Goal: Task Accomplishment & Management: Manage account settings

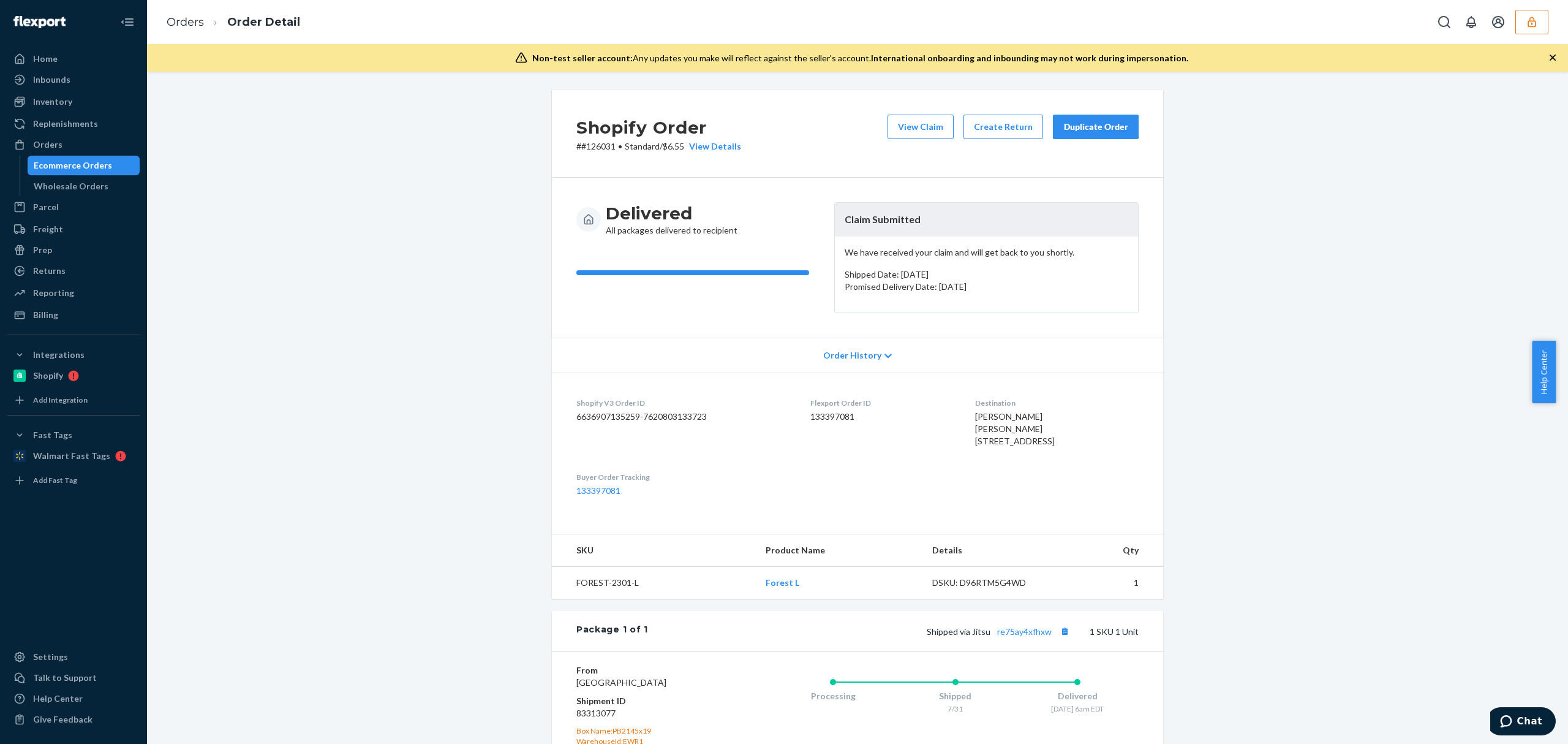
scroll to position [179, 0]
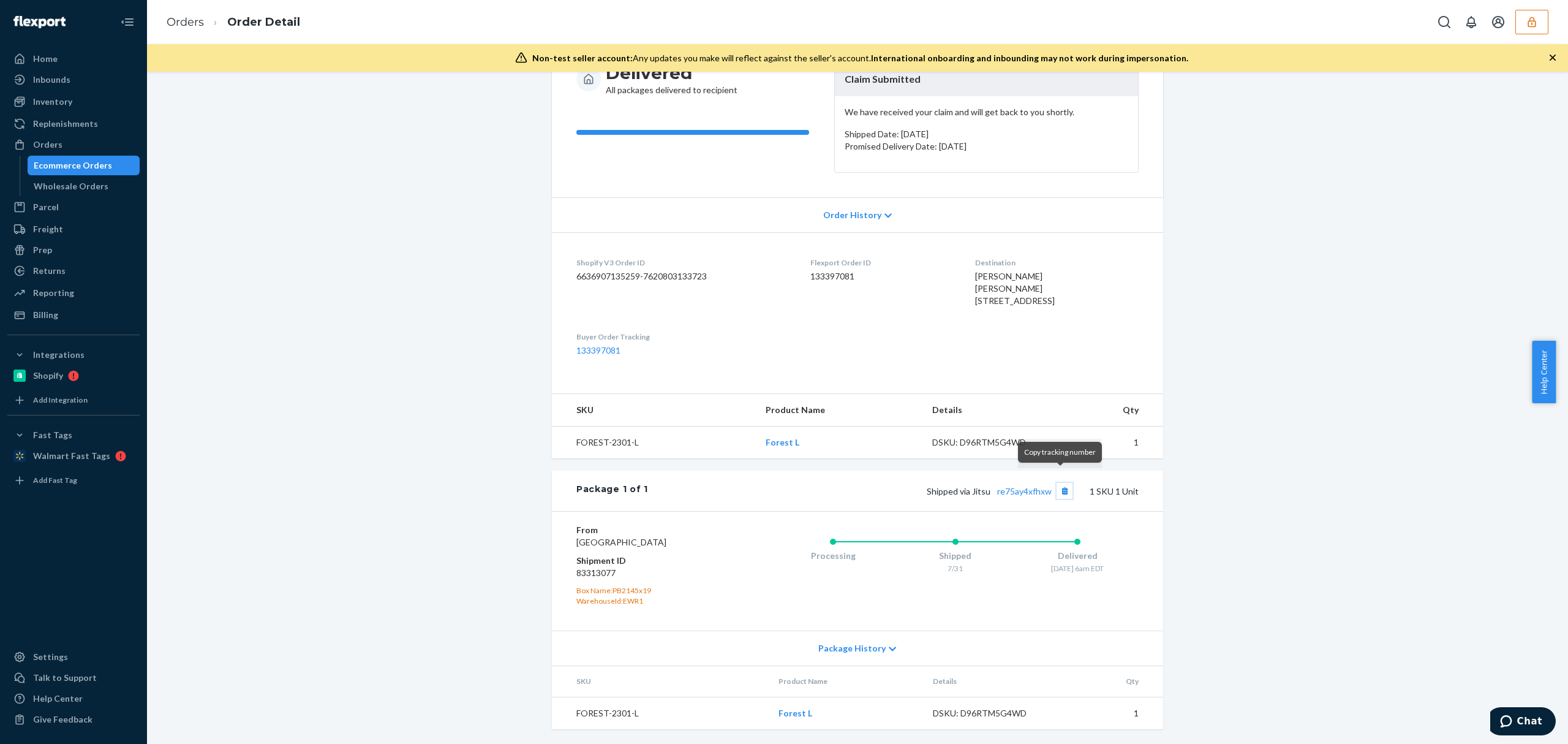
drag, startPoint x: 1057, startPoint y: 481, endPoint x: 1078, endPoint y: 436, distance: 49.7
click at [1057, 483] on button "Copy tracking number" at bounding box center [1065, 491] width 16 height 16
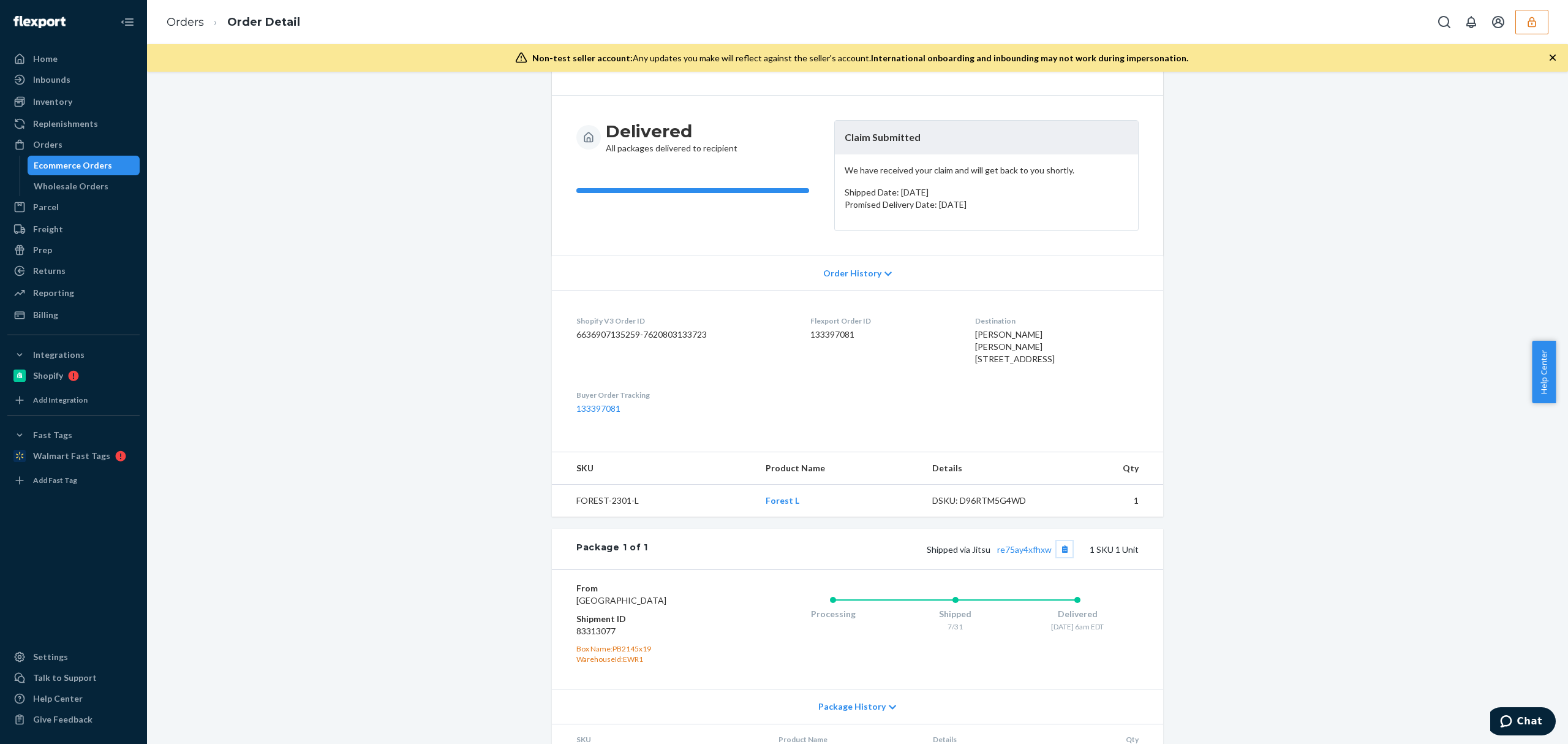
scroll to position [0, 0]
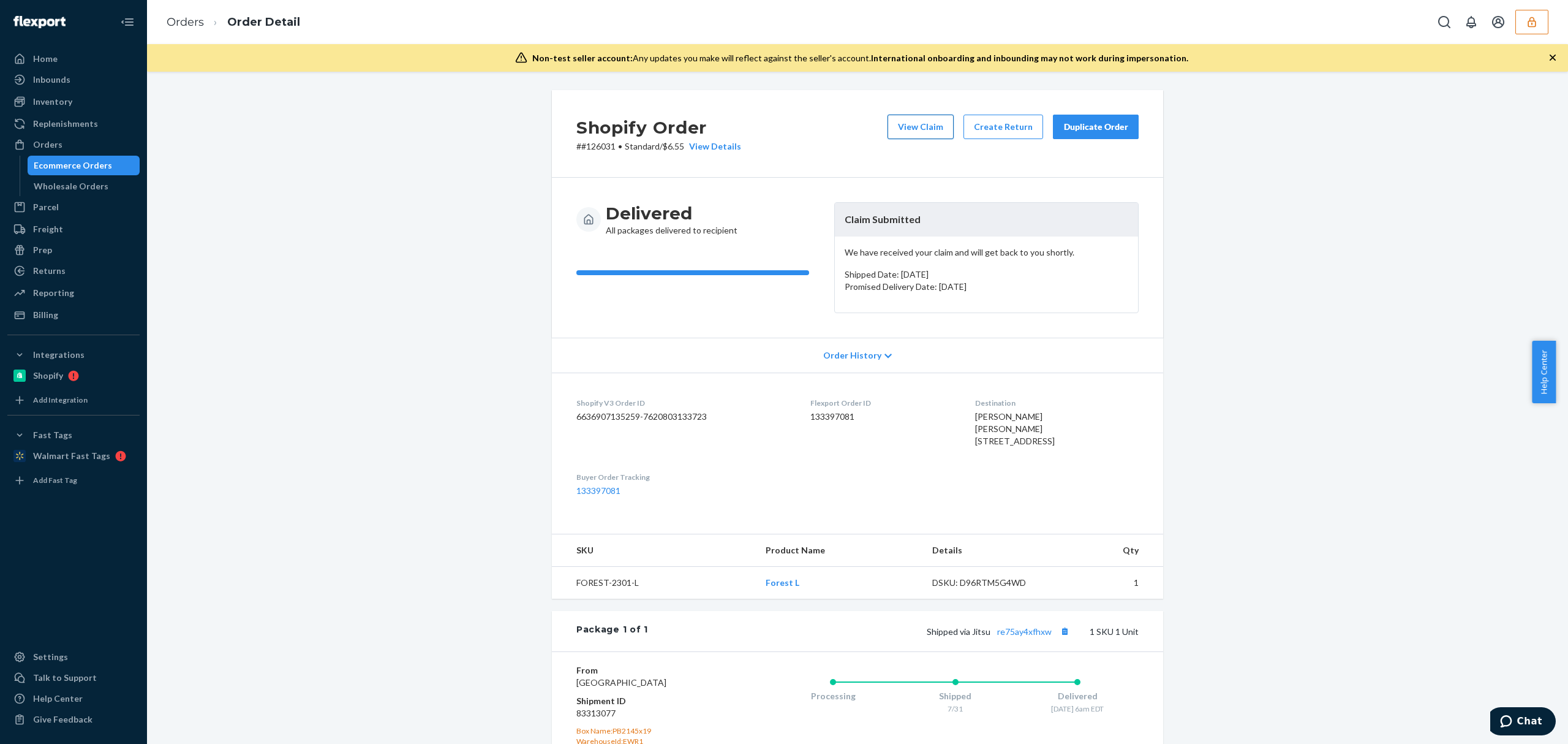
click at [909, 130] on button "View Claim" at bounding box center [920, 127] width 67 height 25
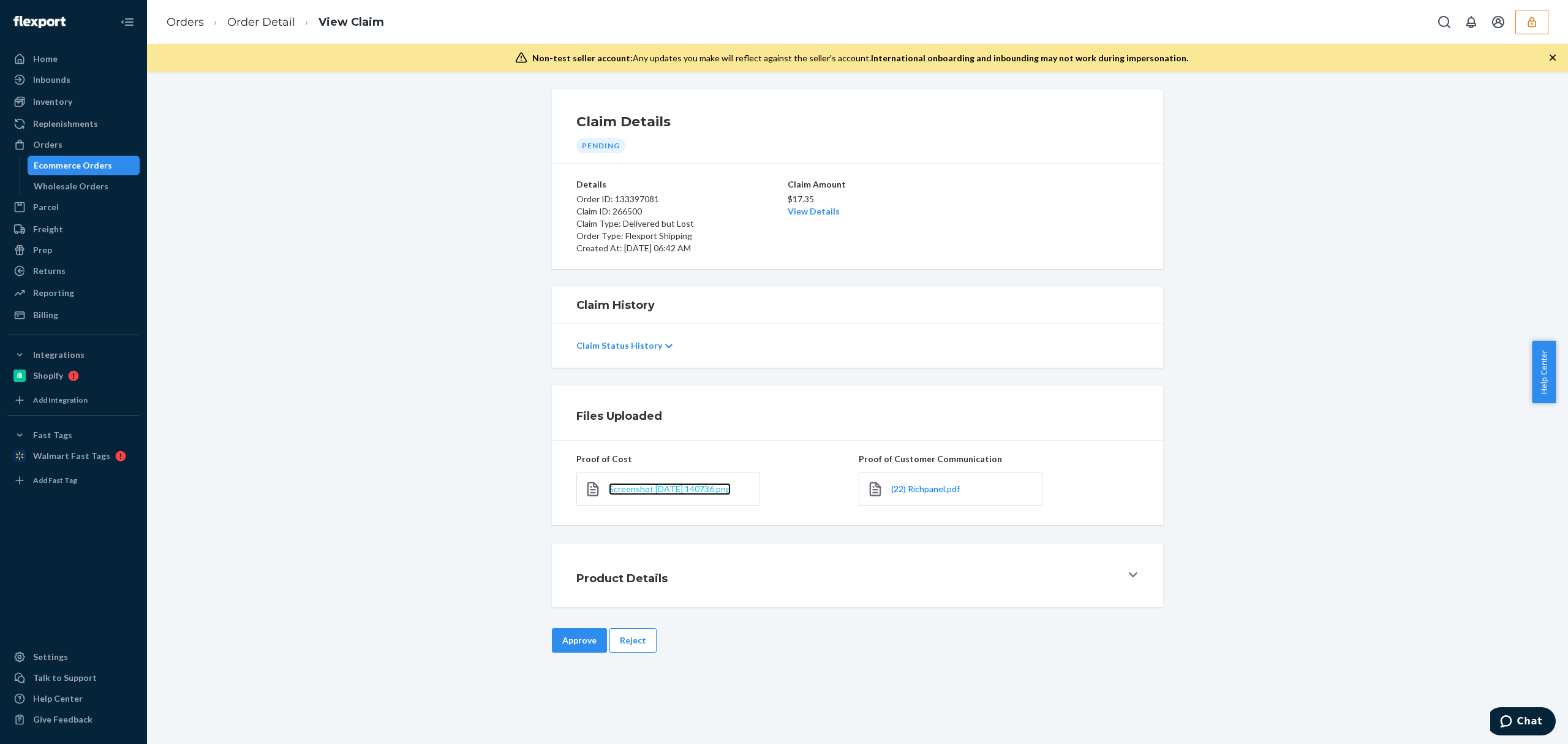
click at [689, 484] on span "Screenshot 2025-08-17 140736.png" at bounding box center [670, 488] width 122 height 10
click at [916, 489] on span "(22) Richpanel.pdf" at bounding box center [926, 488] width 69 height 10
click at [630, 641] on button "Reject" at bounding box center [632, 640] width 47 height 25
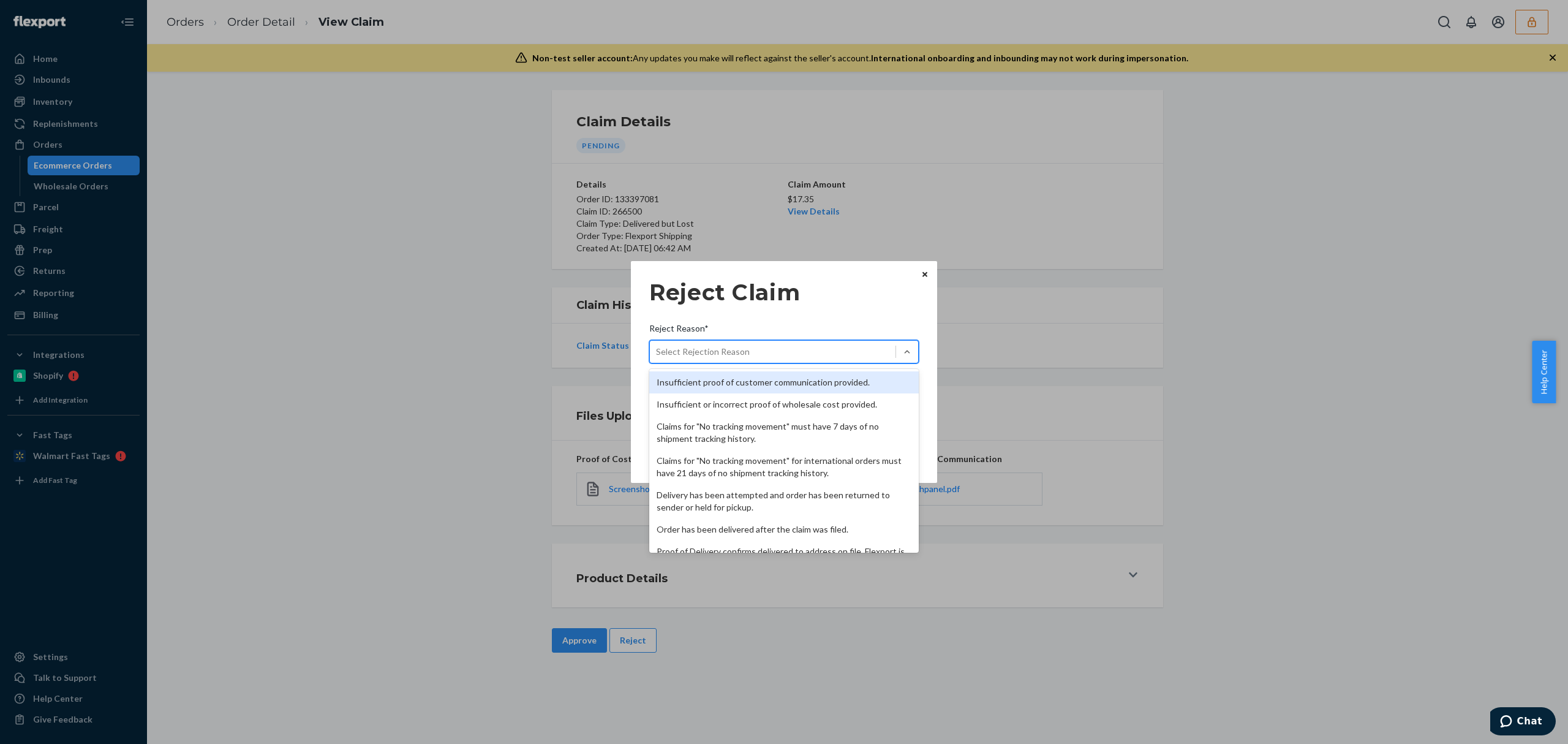
click at [765, 346] on div "Select Rejection Reason" at bounding box center [773, 351] width 245 height 19
click at [657, 346] on input "Reject Reason* option Insufficient proof of customer communication provided. fo…" at bounding box center [657, 351] width 2 height 12
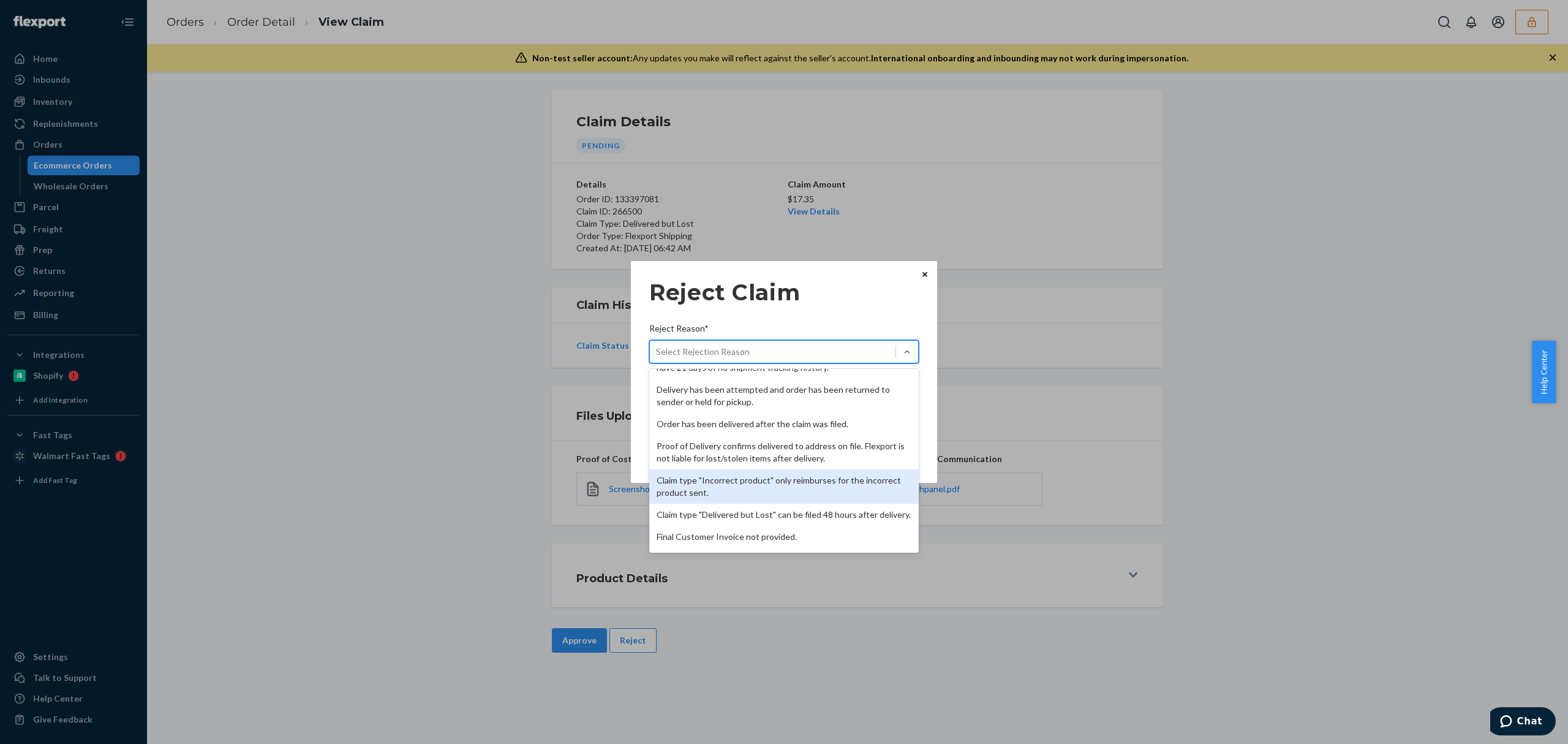
scroll to position [160, 0]
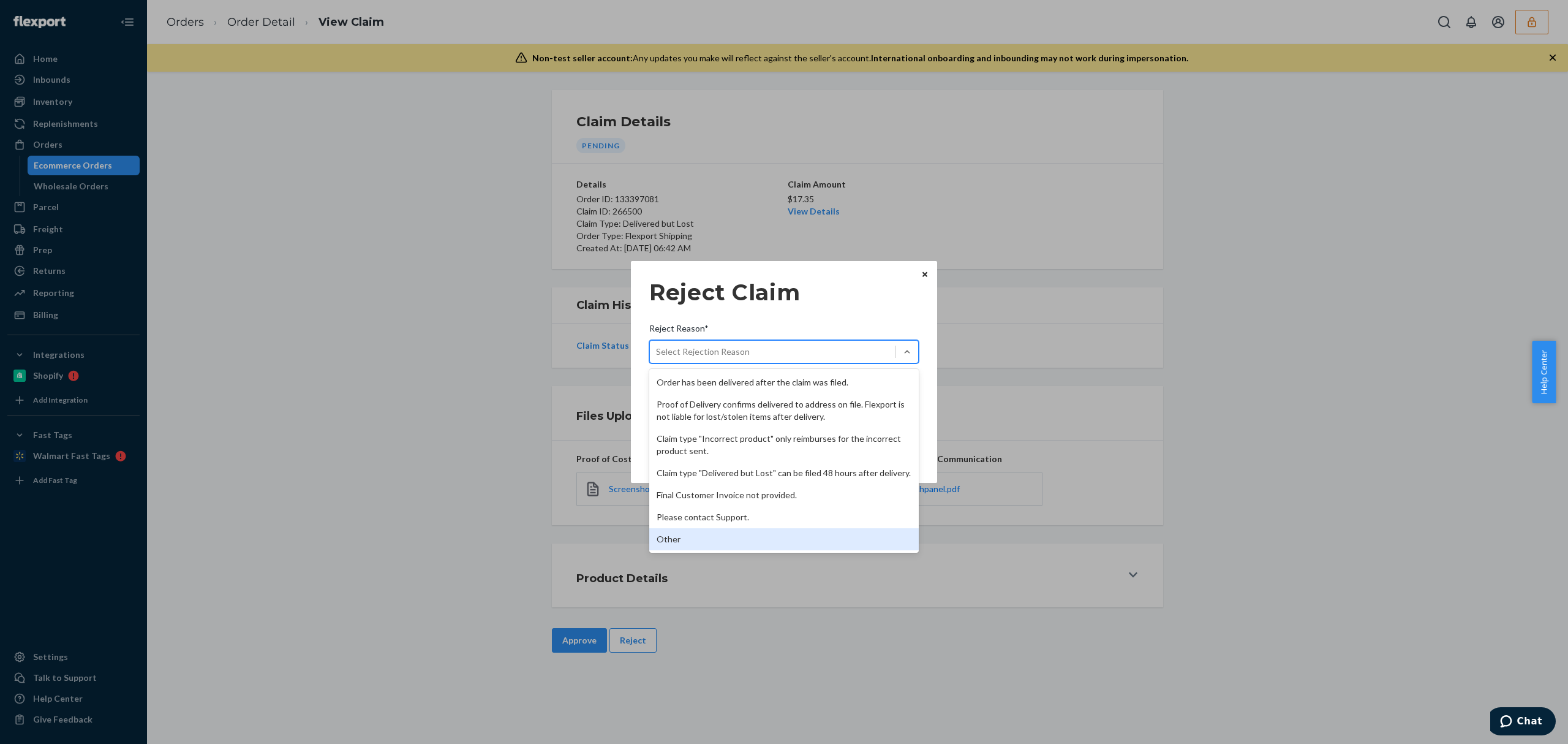
click at [741, 540] on div "Other" at bounding box center [784, 540] width 269 height 22
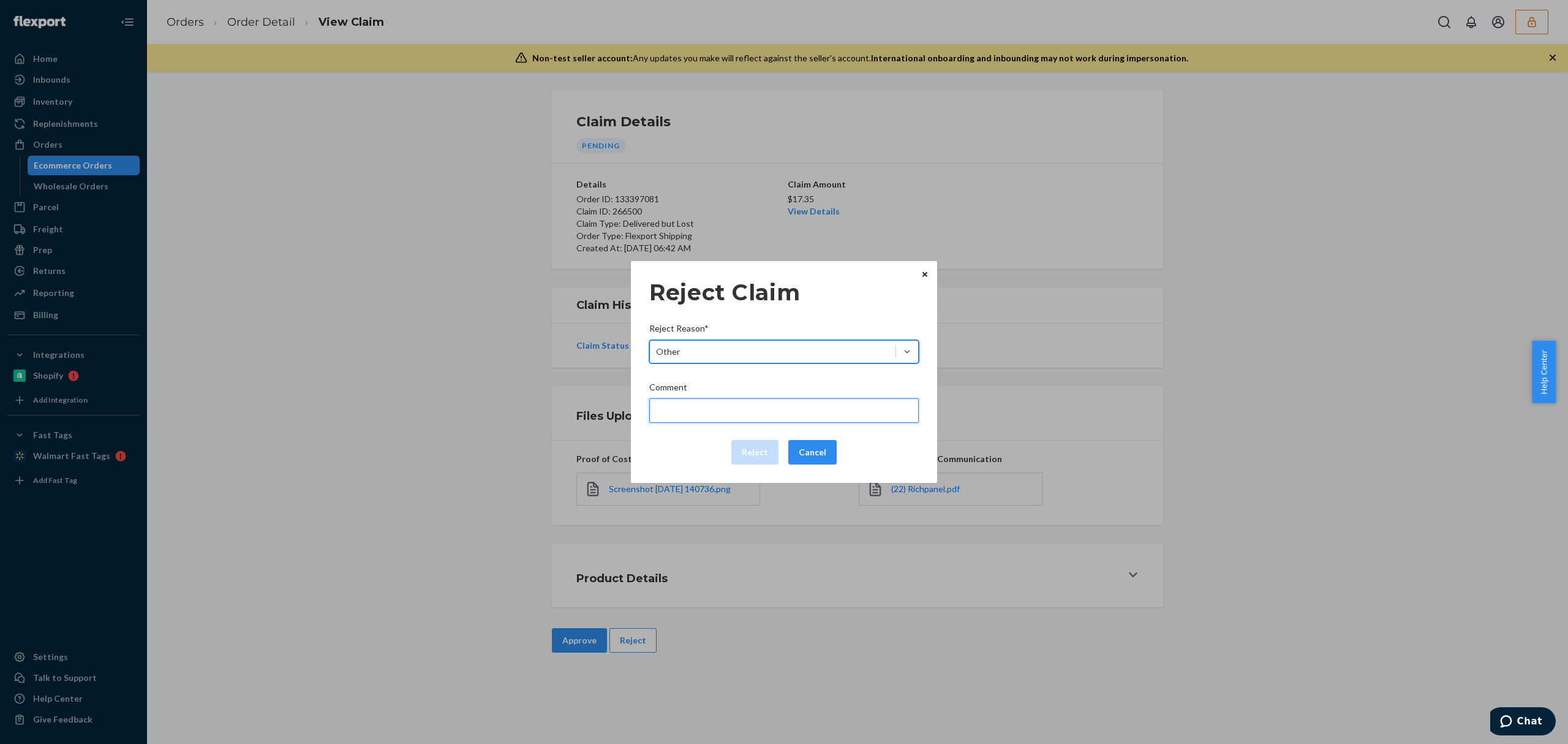
click at [742, 413] on input "Comment" at bounding box center [784, 410] width 269 height 25
type input "The package was confirmed to be delivered at the right location and flexport is…"
click at [760, 450] on button "Reject" at bounding box center [754, 452] width 47 height 25
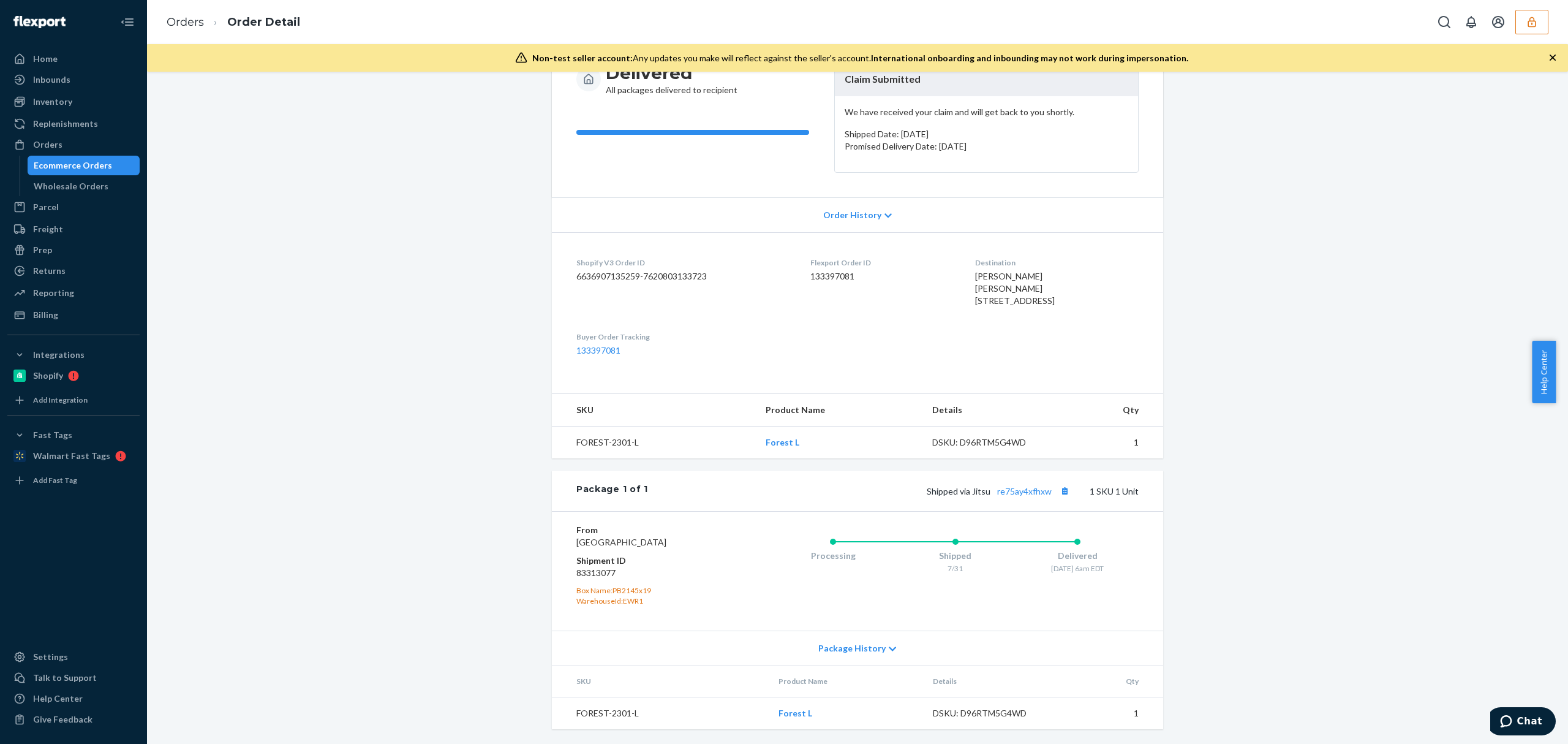
scroll to position [179, 0]
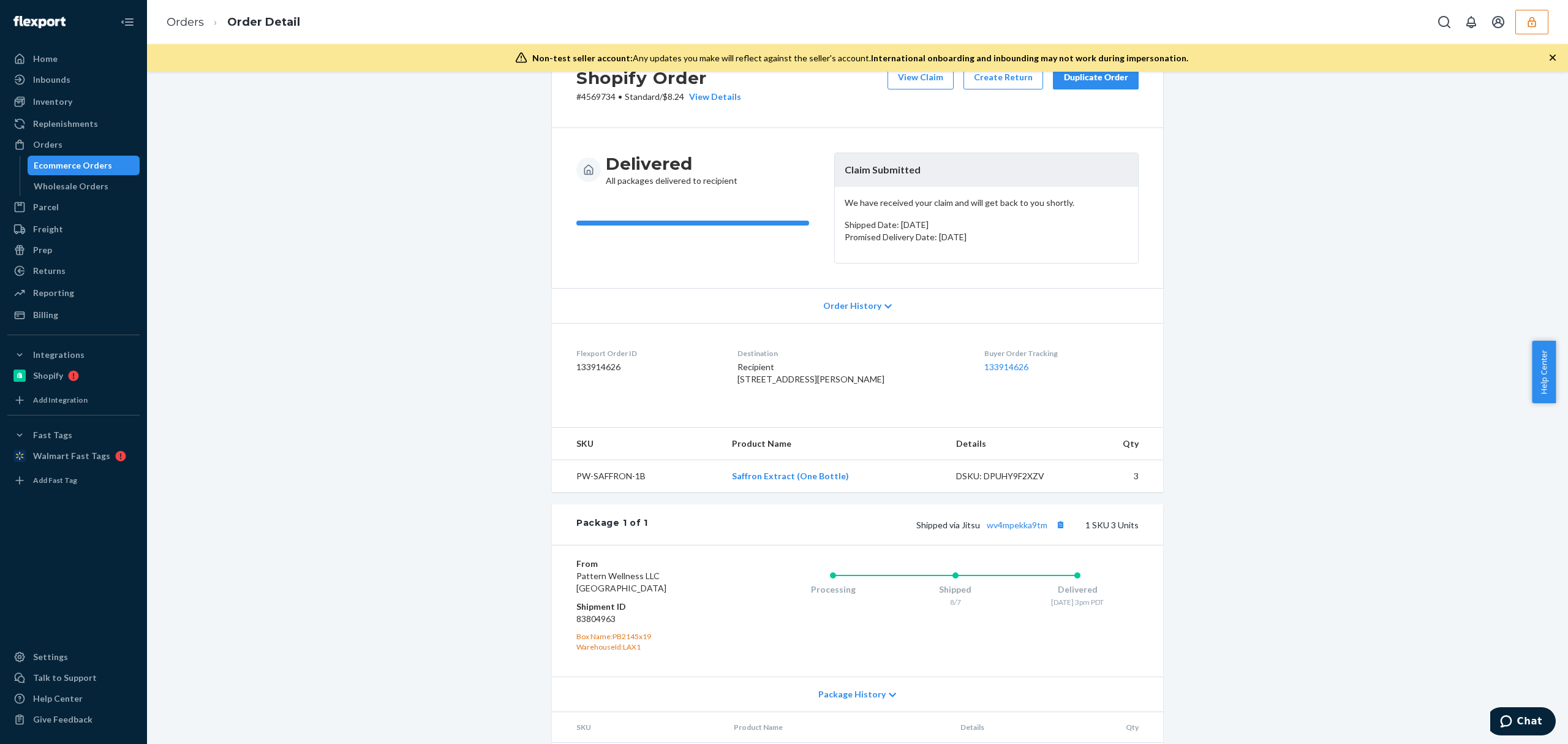
scroll to position [134, 0]
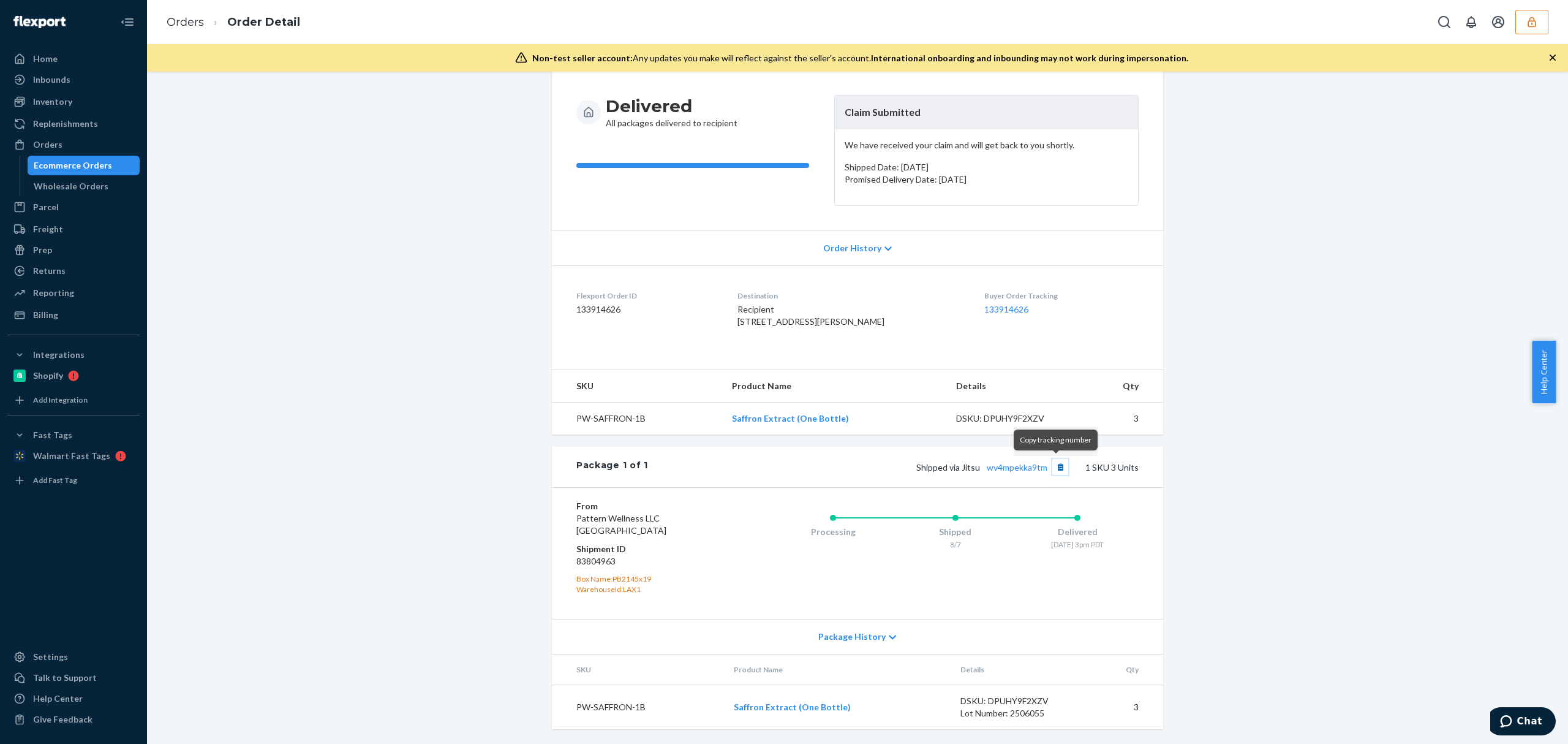
click at [1060, 463] on button "Copy tracking number" at bounding box center [1061, 467] width 16 height 16
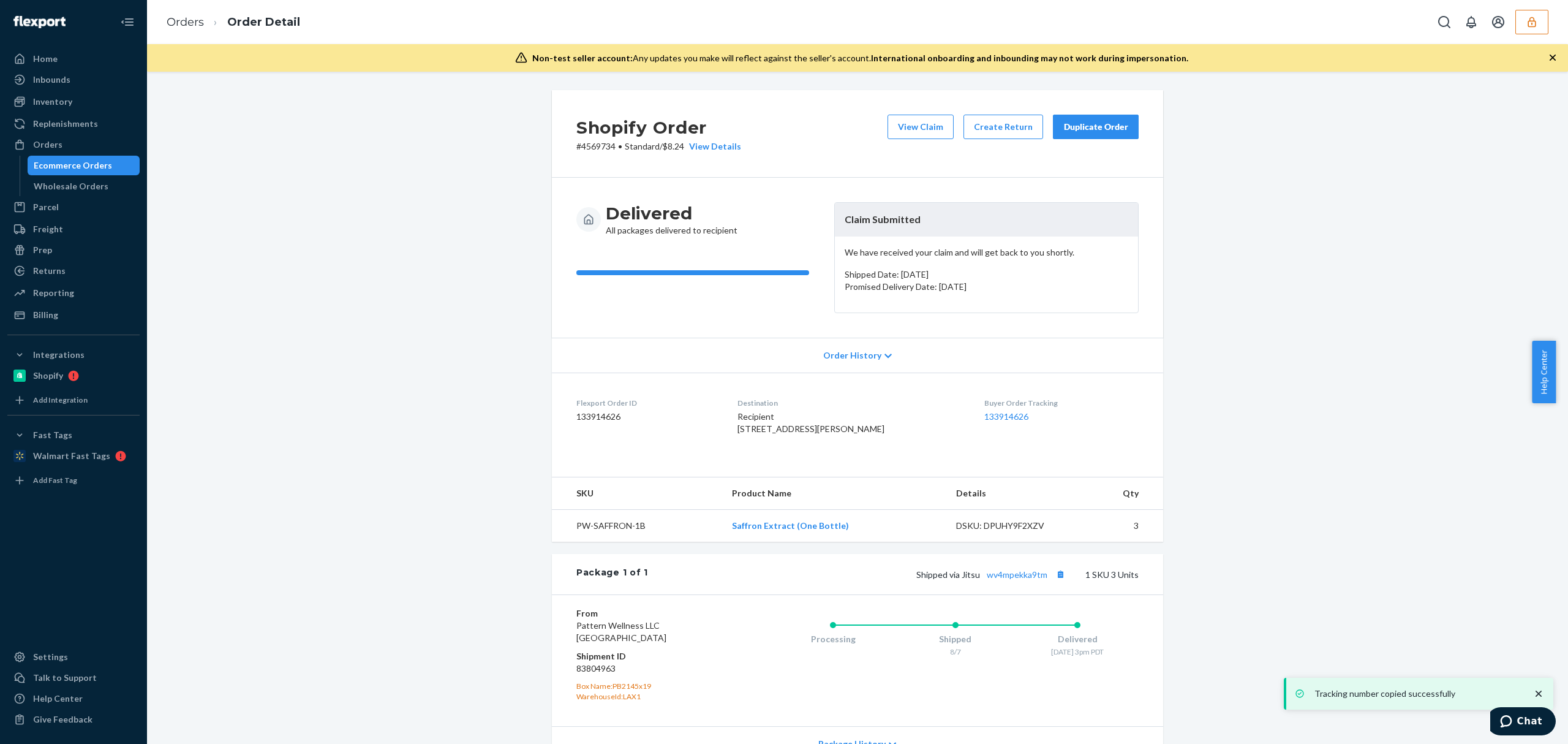
click at [903, 144] on div "View Claim Create Return Duplicate Order" at bounding box center [1013, 133] width 261 height 38
click at [903, 128] on button "View Claim" at bounding box center [920, 127] width 67 height 25
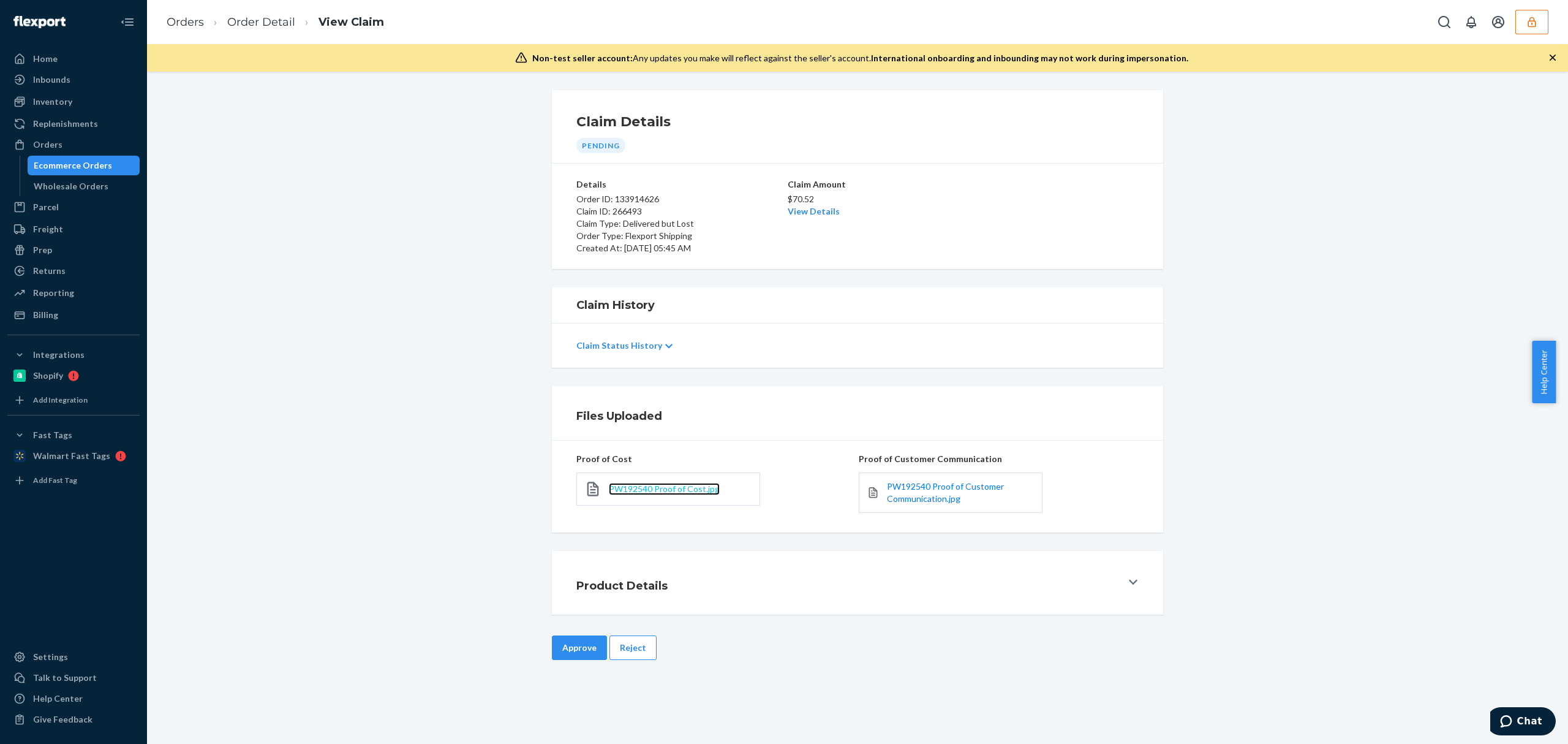
click at [620, 487] on span "PW192540 Proof of Cost.jpg" at bounding box center [665, 488] width 111 height 10
click at [909, 499] on span "PW192540 Proof of Customer Communication.jpg" at bounding box center [945, 492] width 117 height 22
click at [637, 653] on button "Reject" at bounding box center [632, 647] width 47 height 25
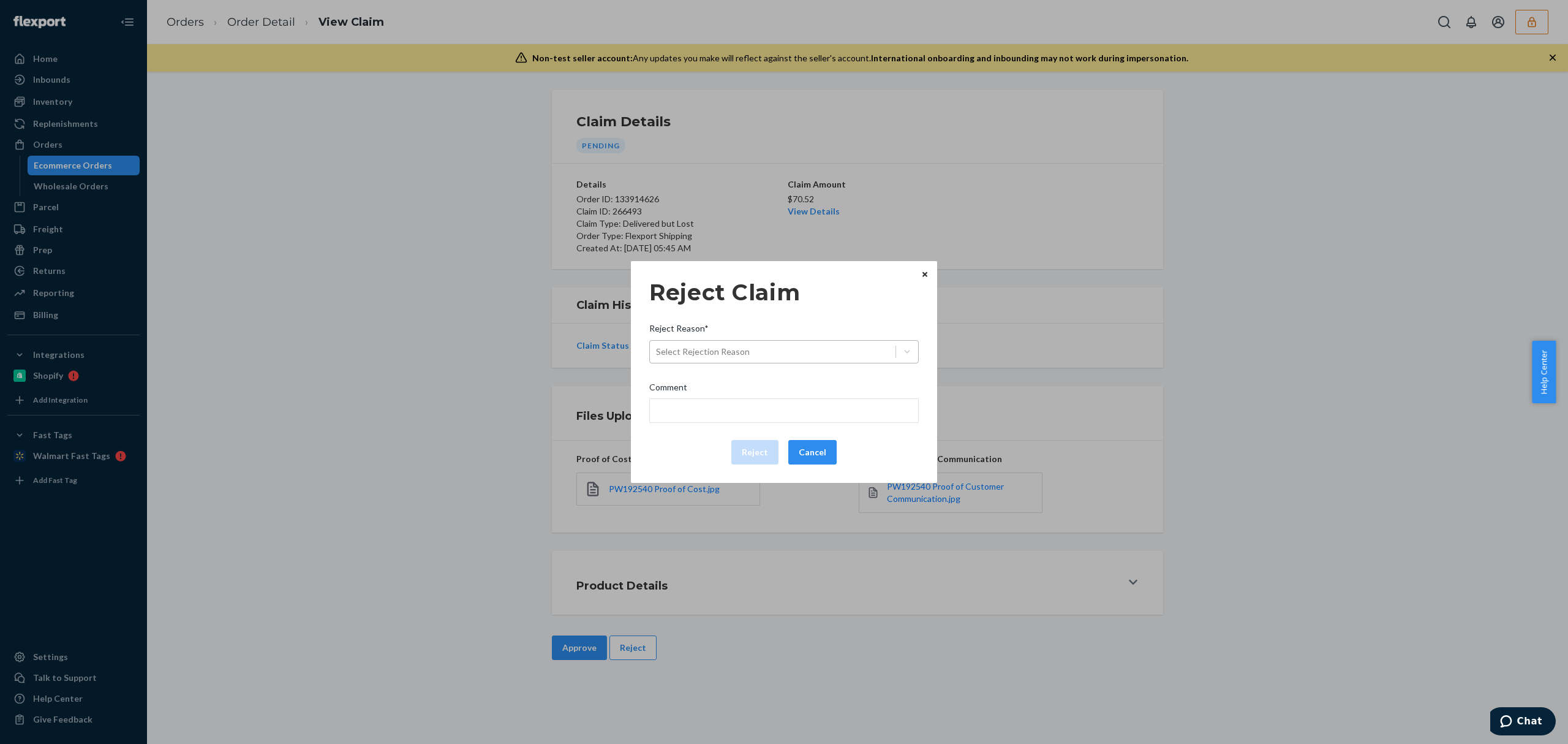
click at [784, 358] on div "Select Rejection Reason" at bounding box center [773, 351] width 245 height 19
click at [657, 358] on input "Reject Reason* Select Rejection Reason" at bounding box center [657, 351] width 2 height 12
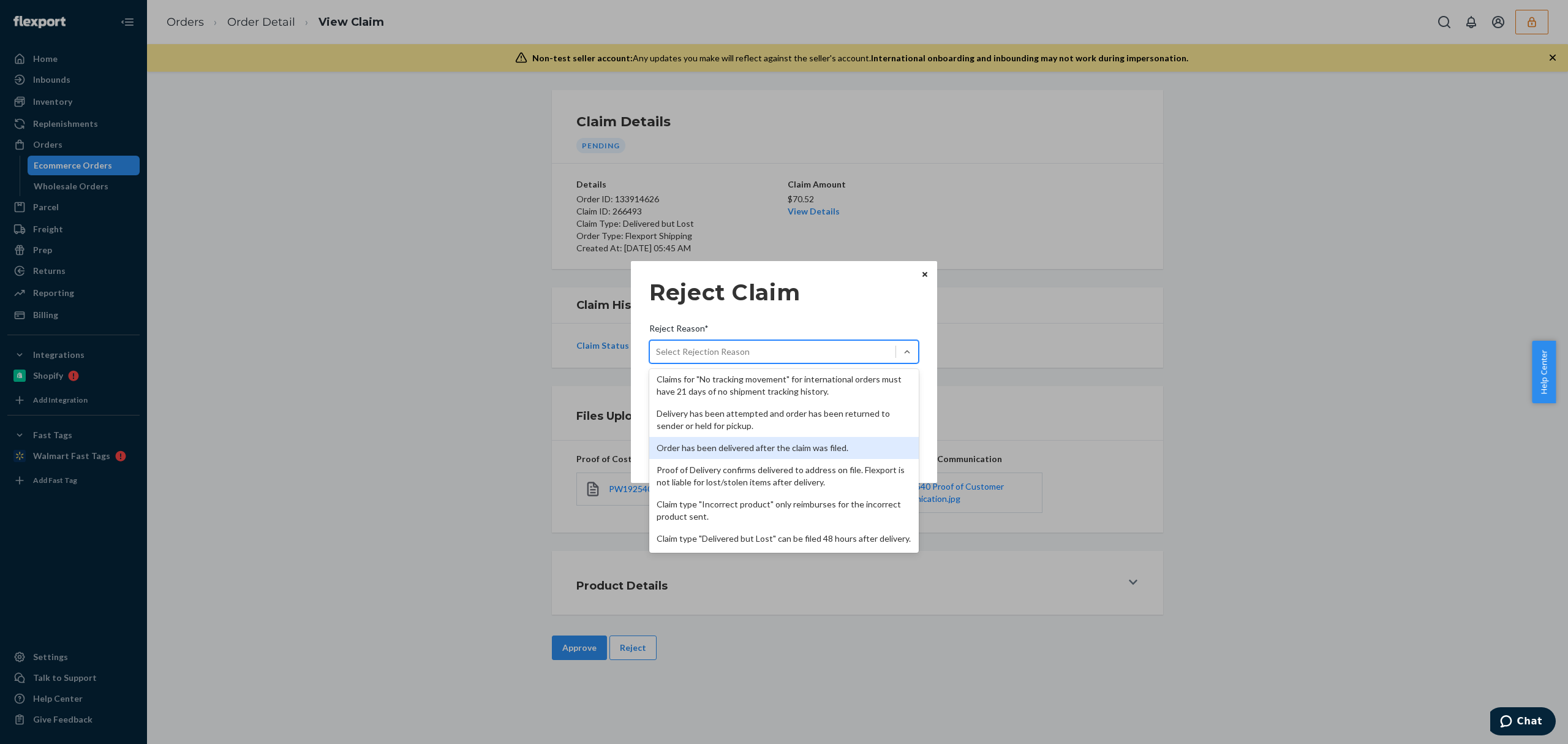
scroll to position [160, 0]
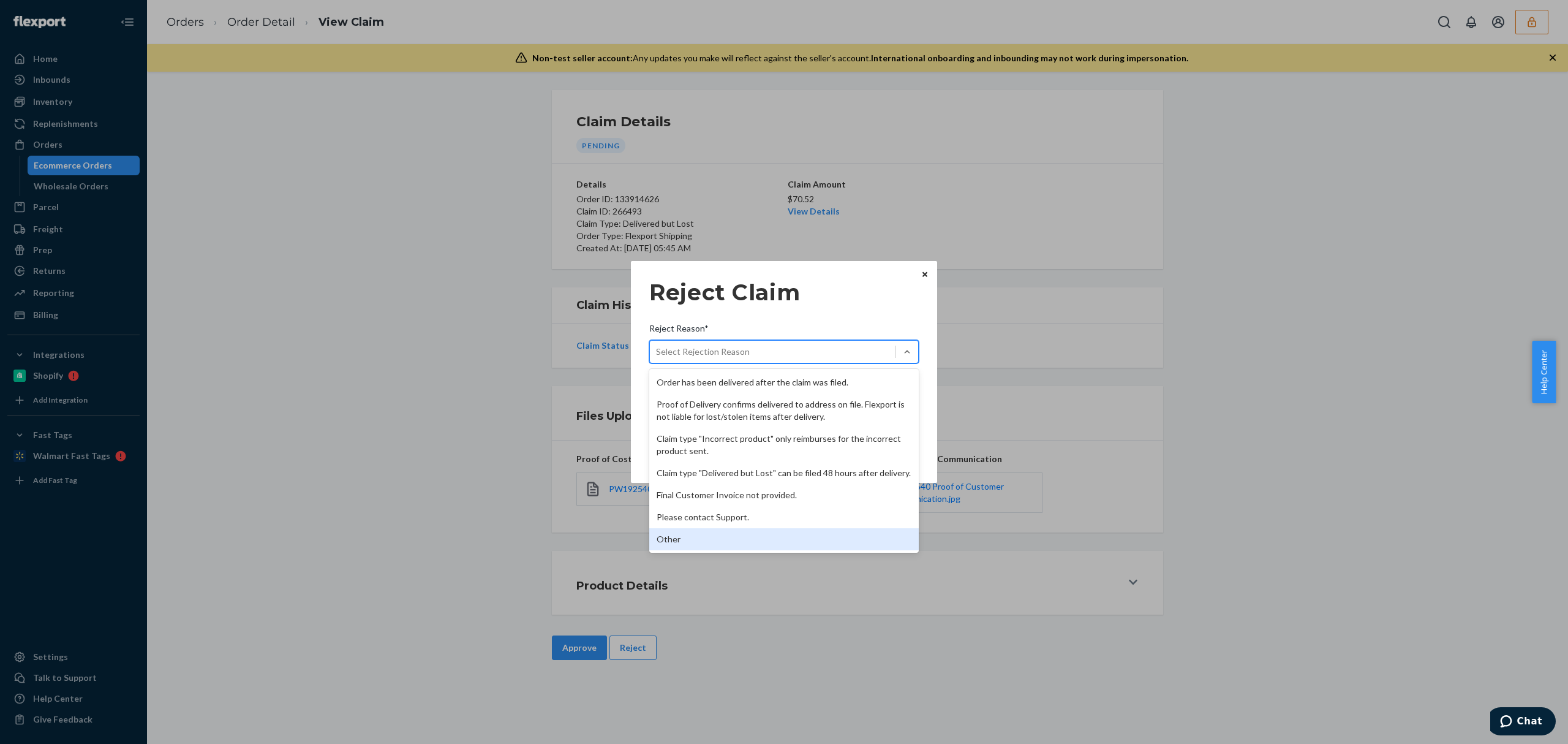
click at [745, 535] on div "Other" at bounding box center [784, 540] width 269 height 22
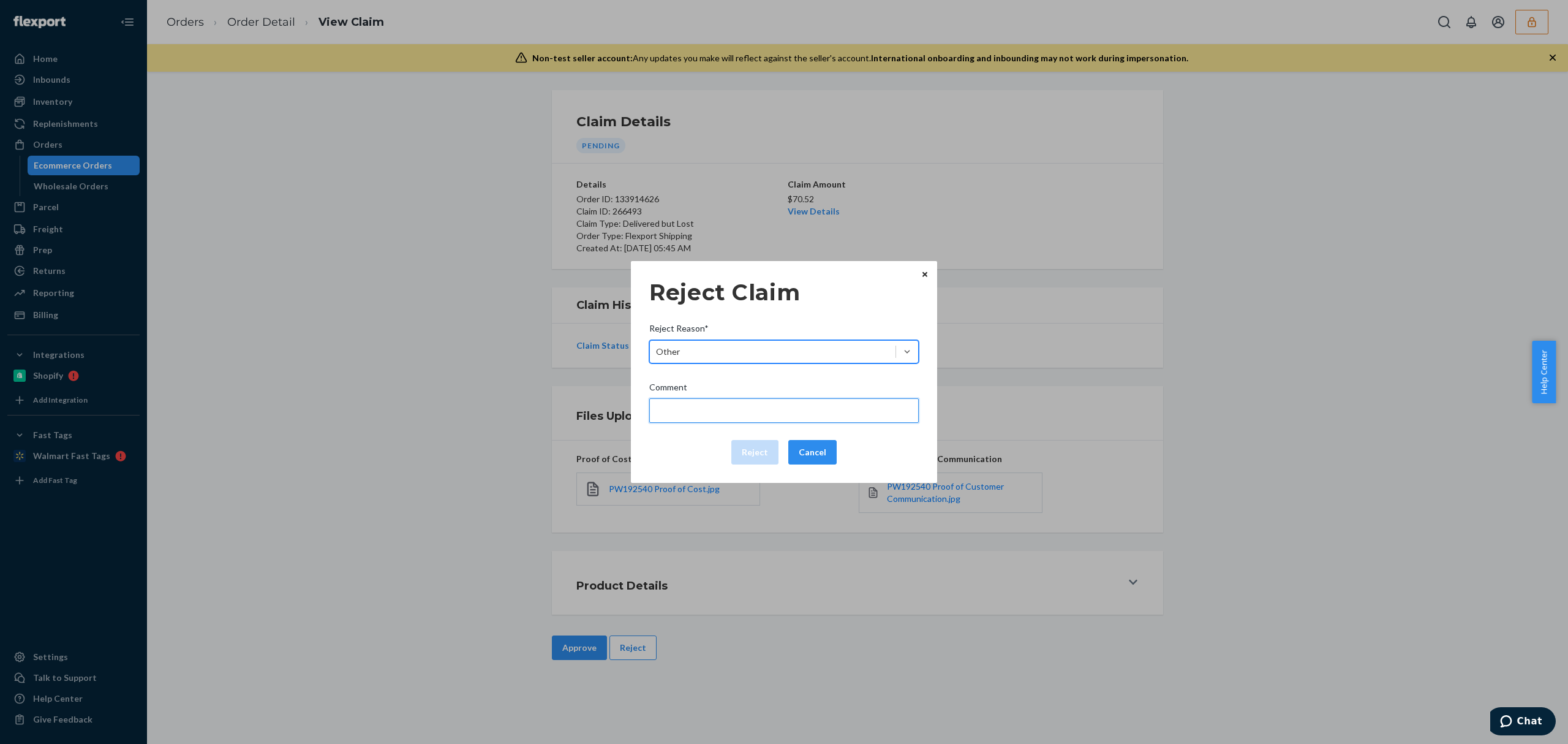
drag, startPoint x: 719, startPoint y: 414, endPoint x: 721, endPoint y: 422, distance: 8.2
click at [719, 414] on input "Comment" at bounding box center [784, 410] width 269 height 25
type input "The package was confirmed to be delivered at the right location and flexport is…"
click at [765, 448] on button "Reject" at bounding box center [754, 452] width 47 height 25
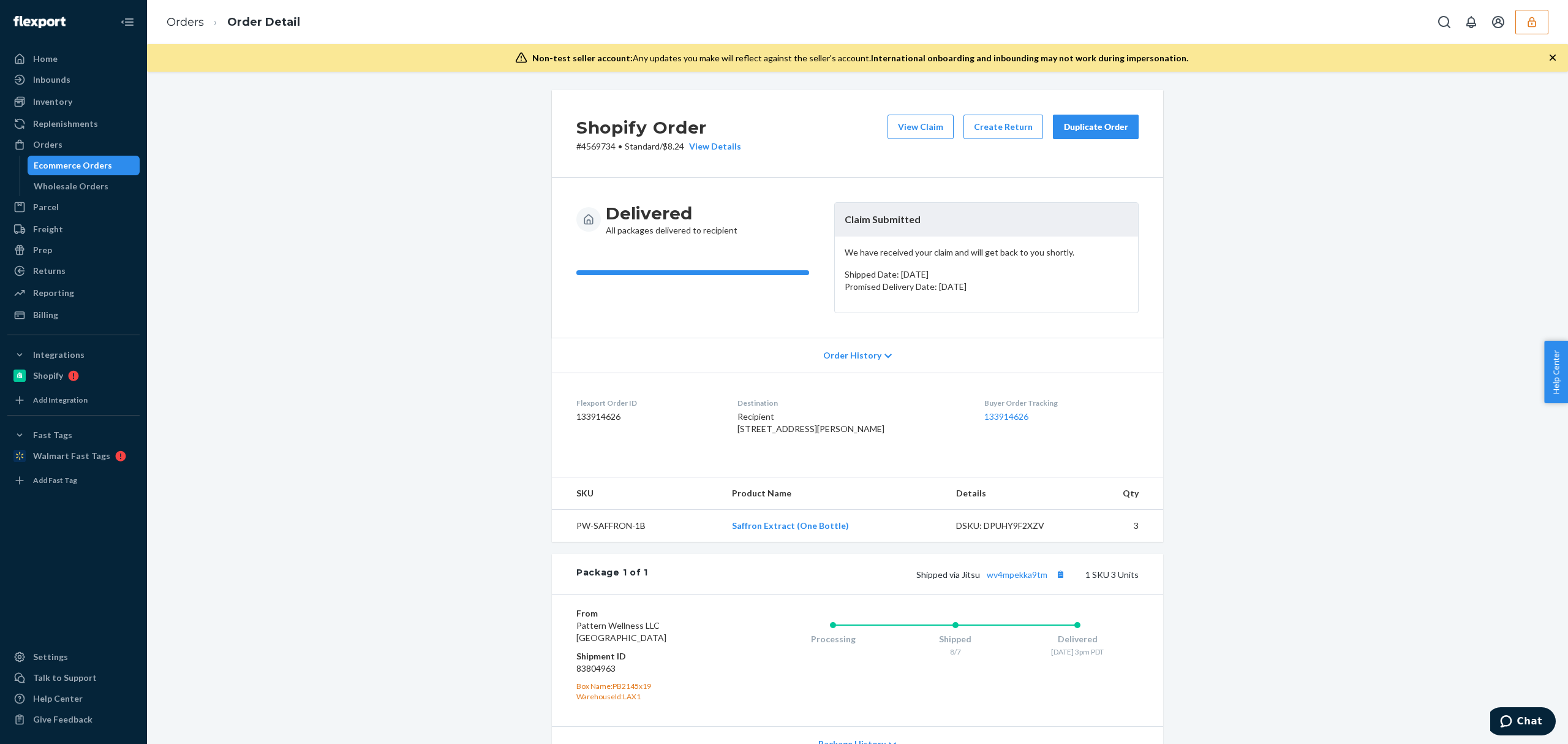
drag, startPoint x: 749, startPoint y: 432, endPoint x: 819, endPoint y: 446, distance: 71.4
click at [819, 434] on span "Recipient 195 E San Fernando St San Jose, CA 95112-3503 US" at bounding box center [810, 423] width 147 height 22
copy span "195 E San Fernando St San Jose, CA 95112"
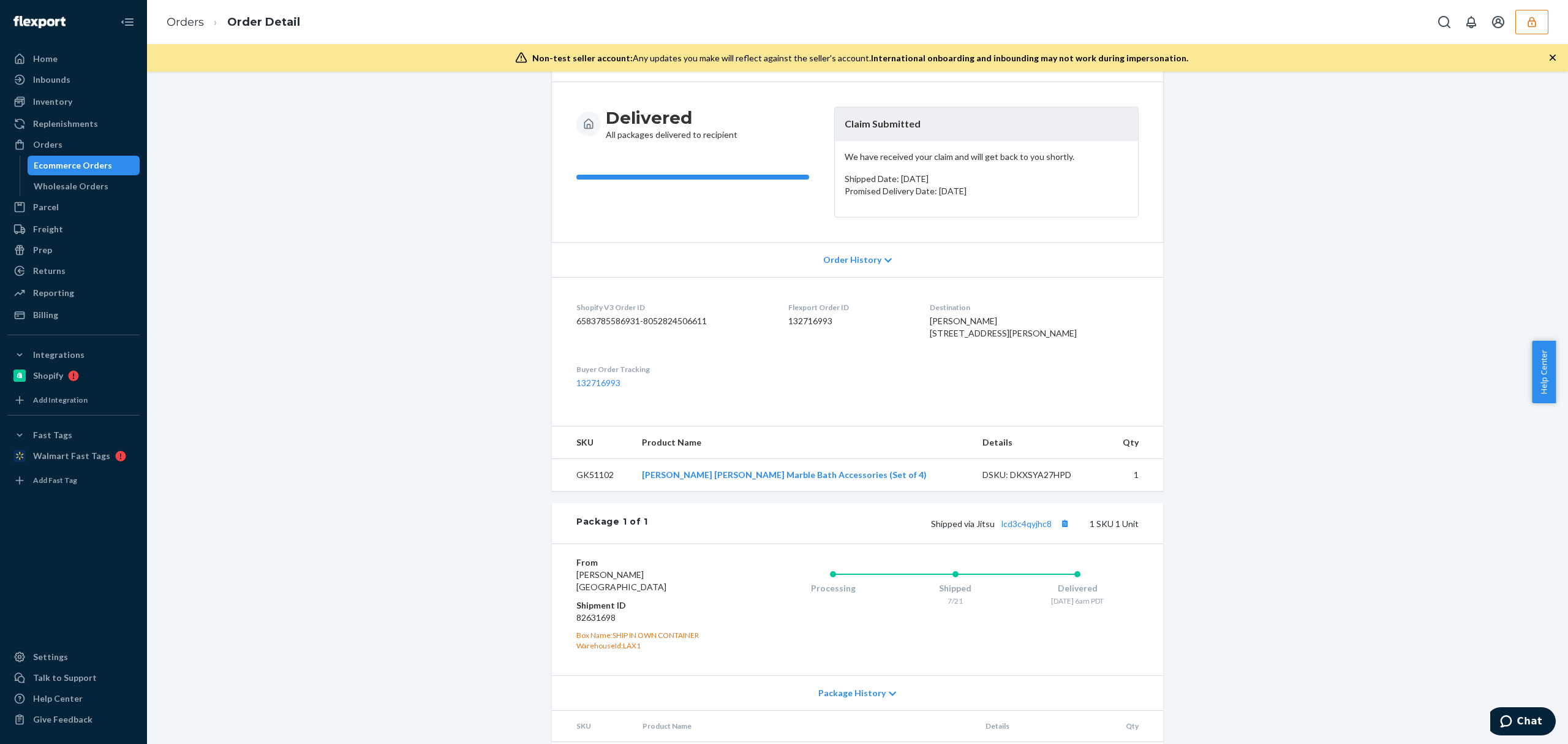
scroll to position [167, 0]
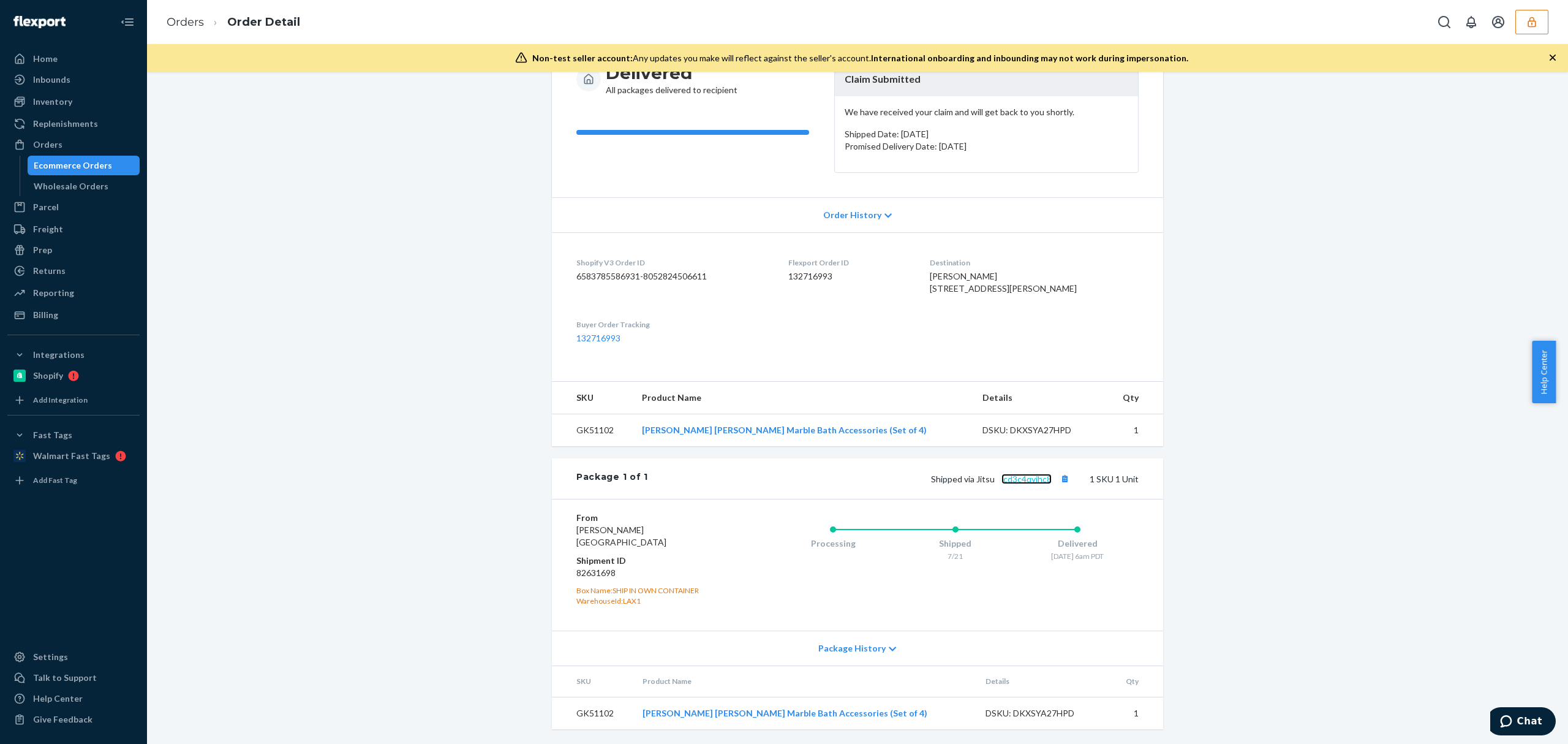
click at [1016, 475] on link "lcd3c4qyjhc8" at bounding box center [1026, 479] width 51 height 10
click at [1057, 478] on button "Copy tracking number" at bounding box center [1065, 479] width 16 height 16
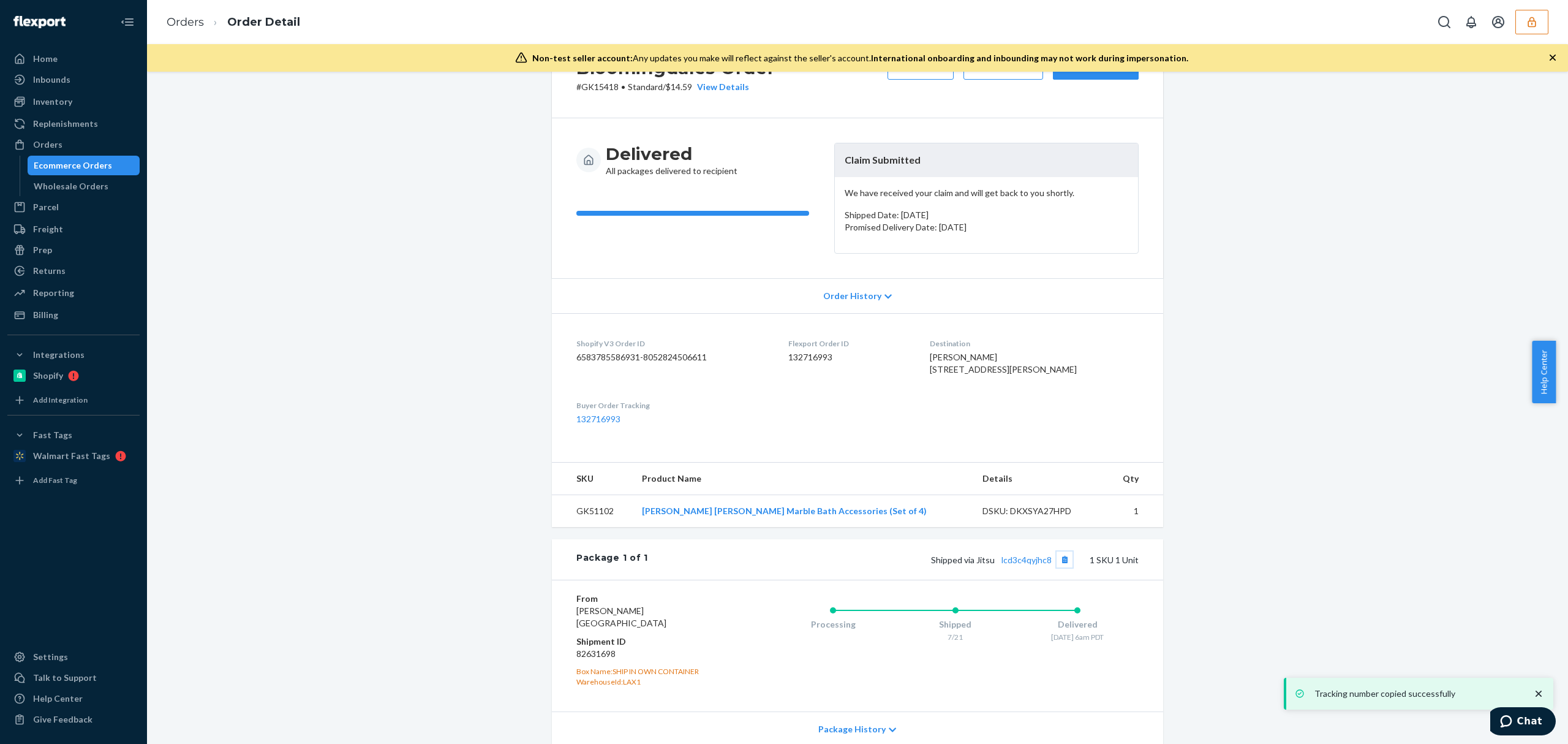
scroll to position [0, 0]
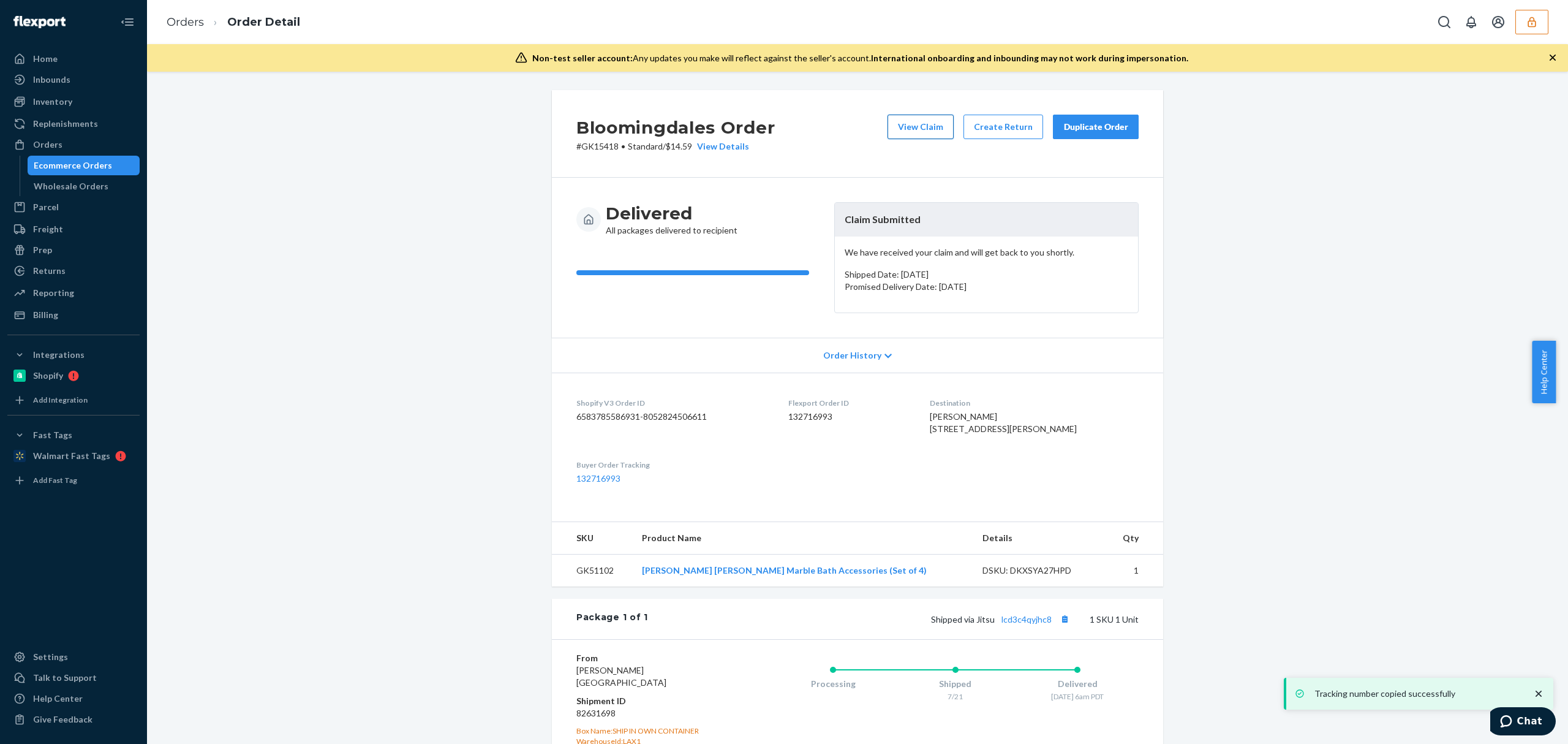
click at [934, 135] on button "View Claim" at bounding box center [920, 127] width 67 height 25
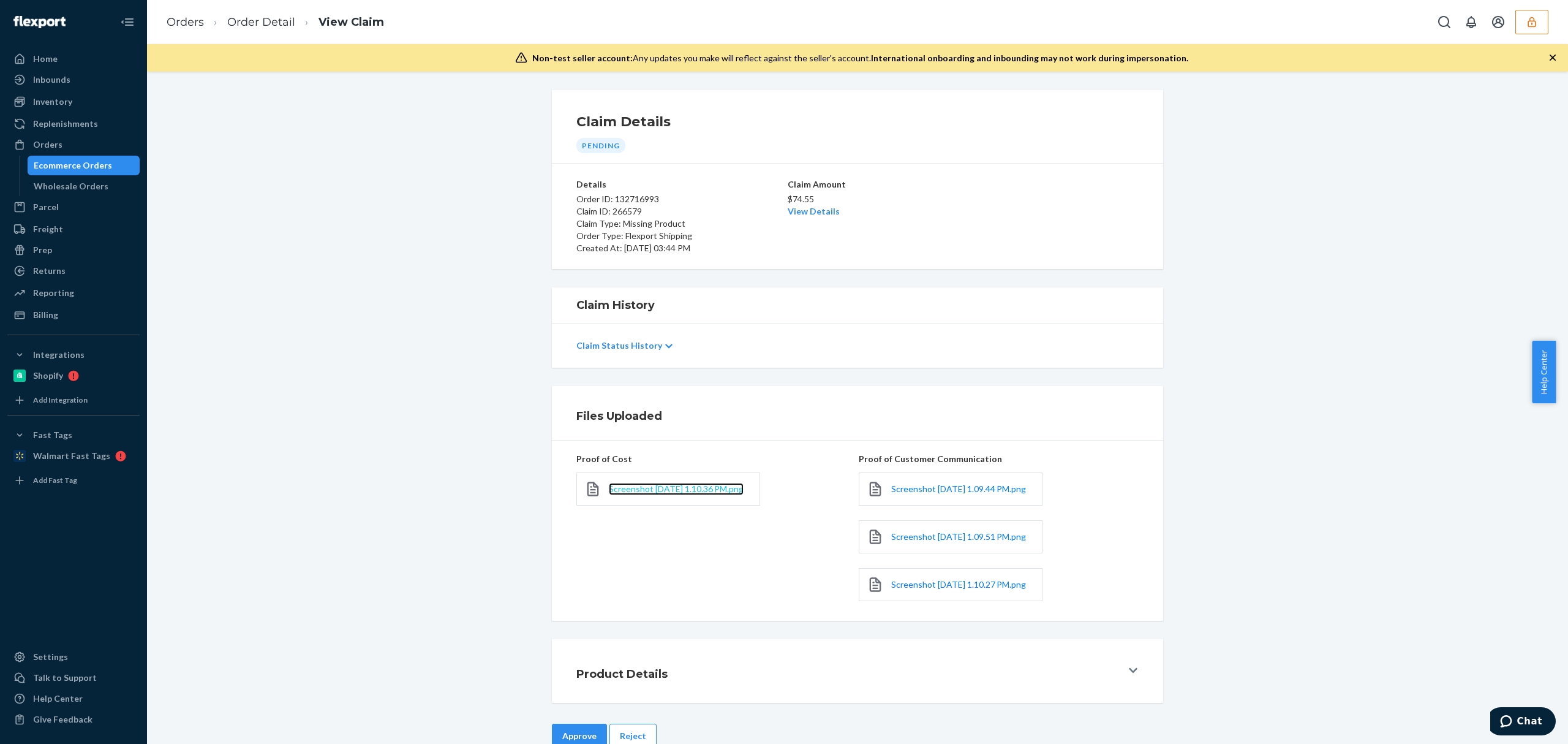
click at [661, 491] on span "Screenshot 2025-08-21 at 1.10.36 PM.png" at bounding box center [677, 488] width 135 height 10
click at [903, 494] on span "Screenshot 2025-08-21 at 1.09.44 PM.png" at bounding box center [959, 488] width 135 height 10
click at [913, 541] on span "Screenshot 2025-08-21 at 1.09.51 PM.png" at bounding box center [959, 536] width 135 height 10
click at [917, 589] on span "Screenshot 2025-08-21 at 1.10.27 PM.png" at bounding box center [959, 584] width 135 height 10
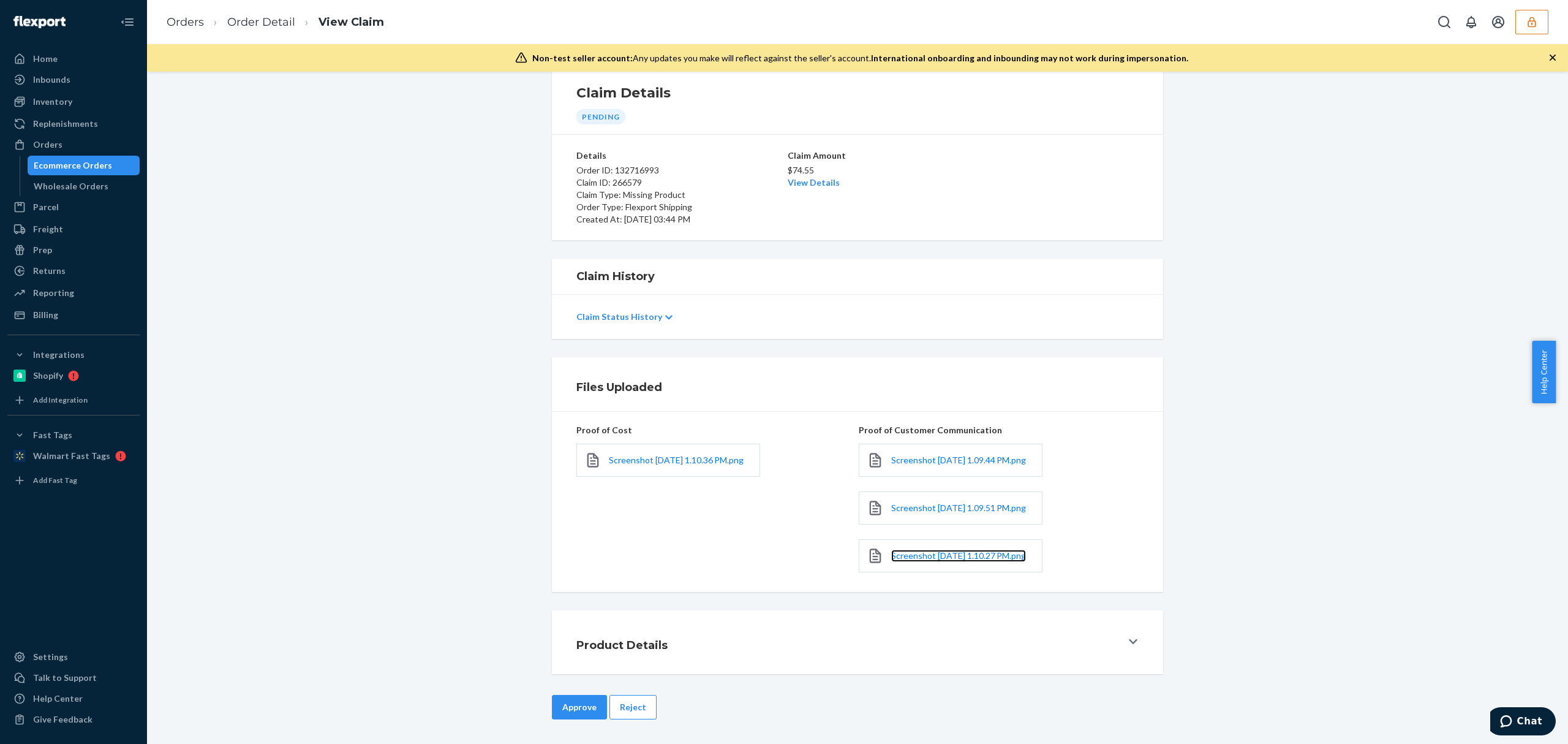
scroll to position [53, 0]
click at [621, 716] on button "Reject" at bounding box center [632, 707] width 47 height 25
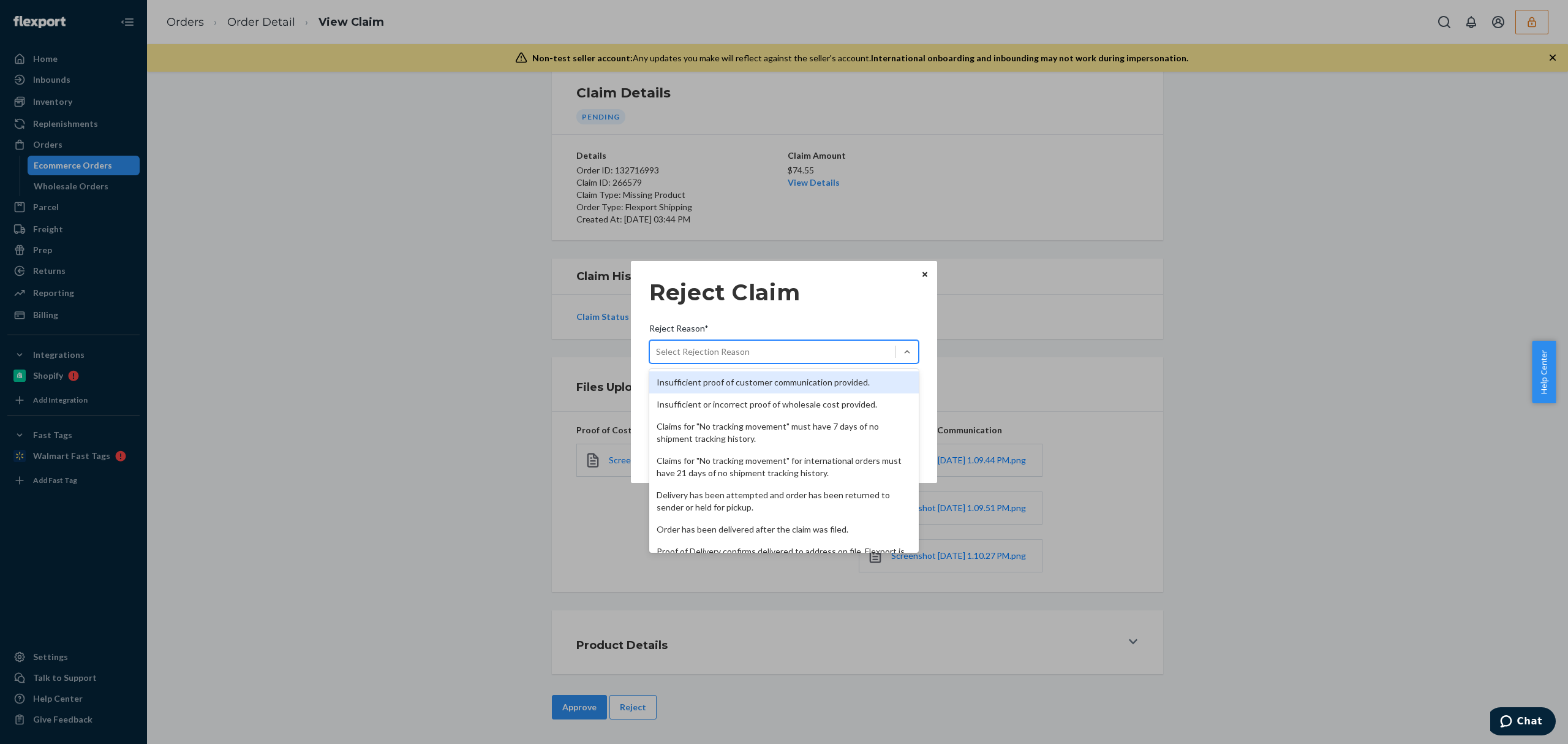
drag, startPoint x: 807, startPoint y: 351, endPoint x: 814, endPoint y: 430, distance: 79.3
click at [807, 356] on div "Select Rejection Reason" at bounding box center [773, 351] width 245 height 19
click at [657, 356] on input "Reject Reason* option Insufficient proof of customer communication provided. fo…" at bounding box center [657, 351] width 2 height 12
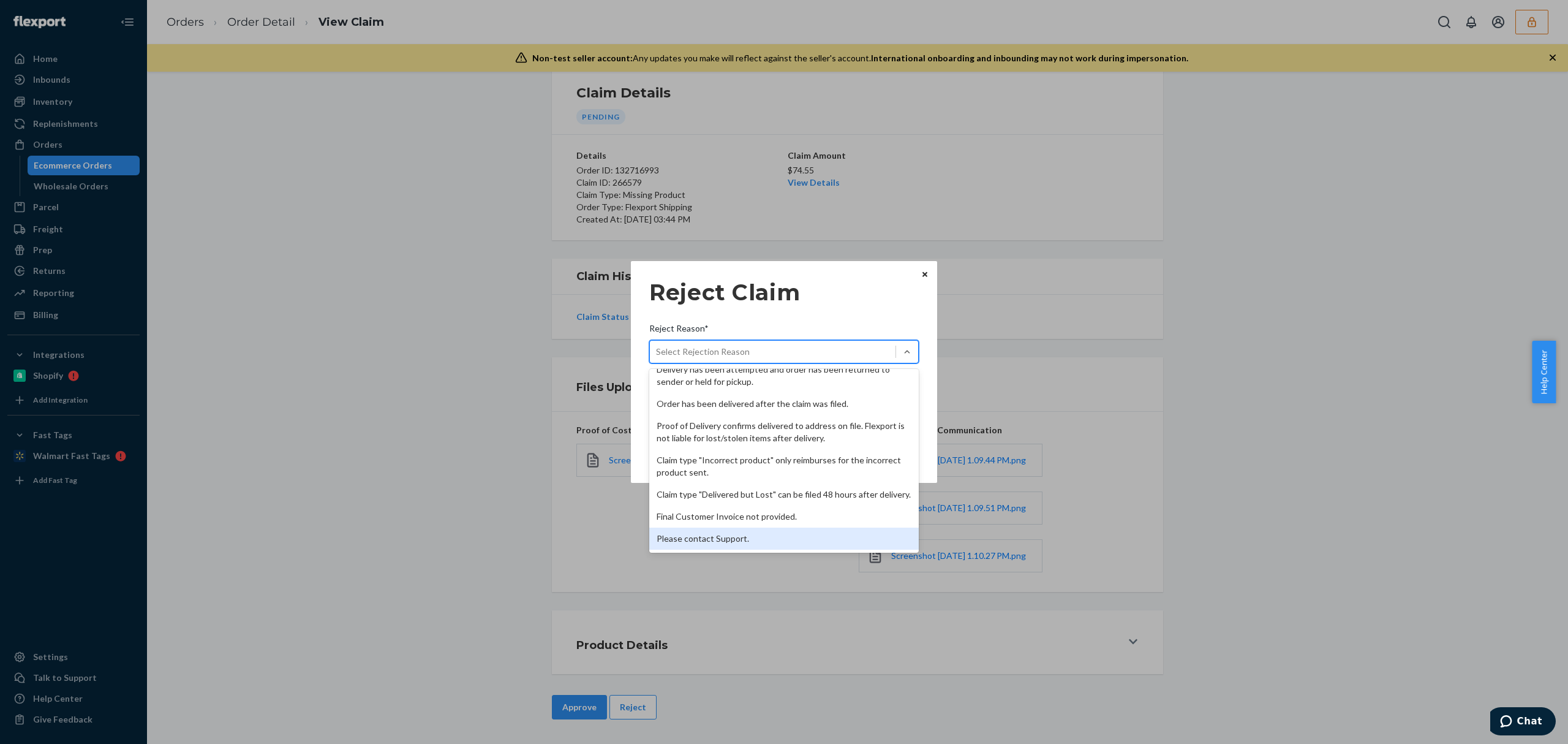
scroll to position [160, 0]
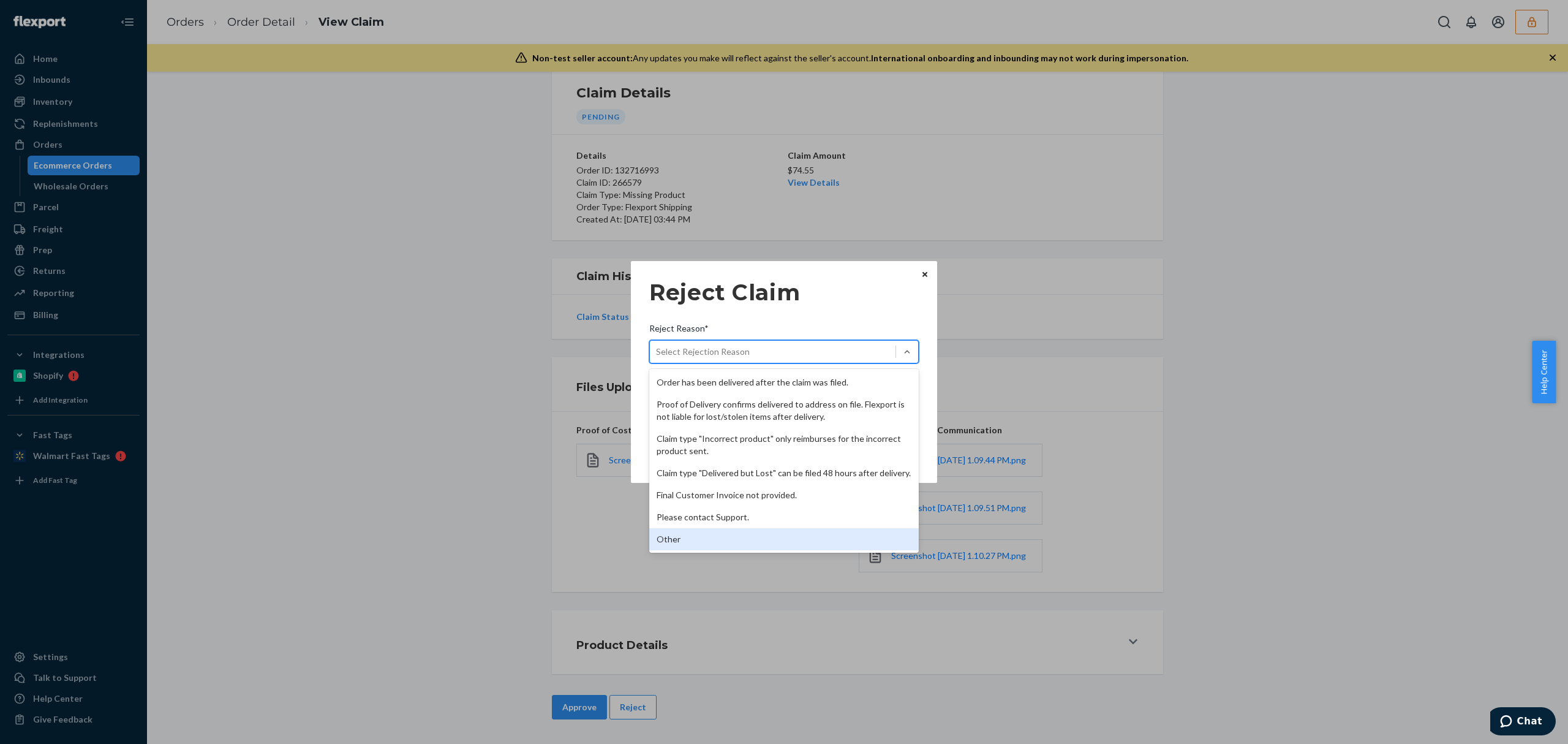
click at [778, 533] on div "Other" at bounding box center [784, 540] width 269 height 22
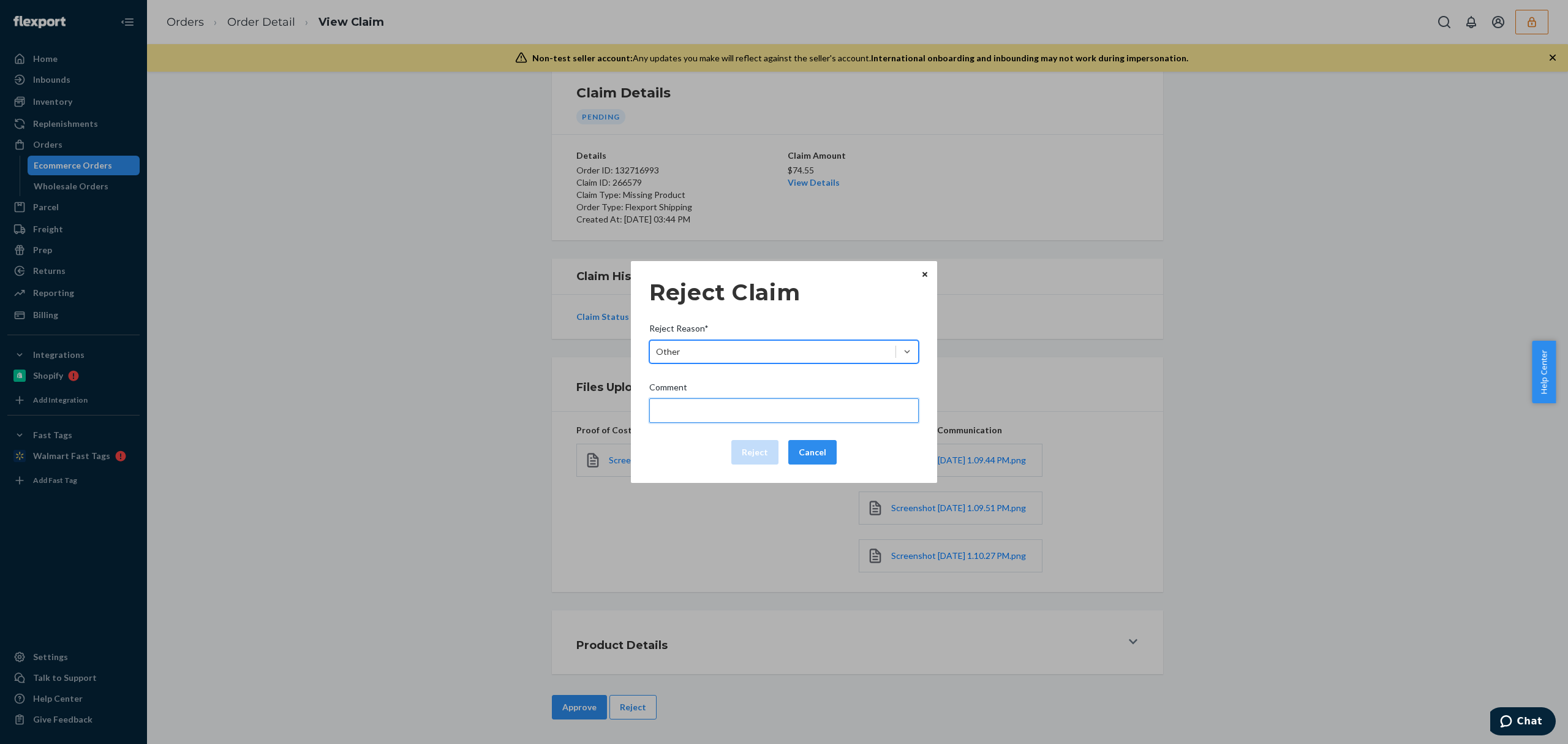
drag, startPoint x: 767, startPoint y: 410, endPoint x: 770, endPoint y: 423, distance: 13.3
click at [767, 410] on input "Comment" at bounding box center [784, 410] width 269 height 25
type input "The package was confirmed to be delivered at the right location and flexport is…"
click at [760, 439] on div "Reject Claim Reject Reason* Other Comment The package was confirmed to be deliv…" at bounding box center [784, 371] width 269 height 195
click at [757, 449] on button "Reject" at bounding box center [754, 452] width 47 height 25
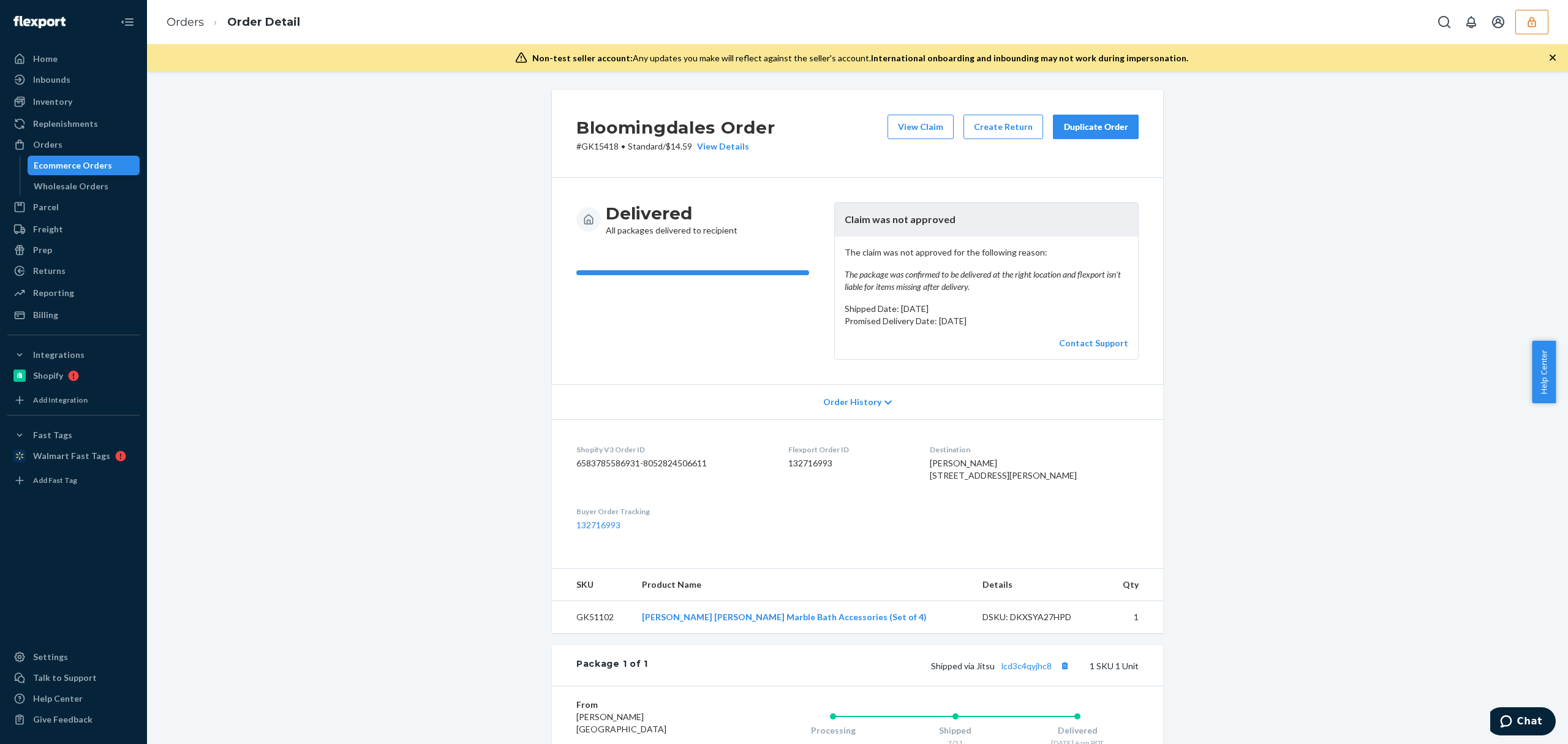
click at [718, 337] on div "Delivered All packages delivered to recipient" at bounding box center [700, 281] width 248 height 157
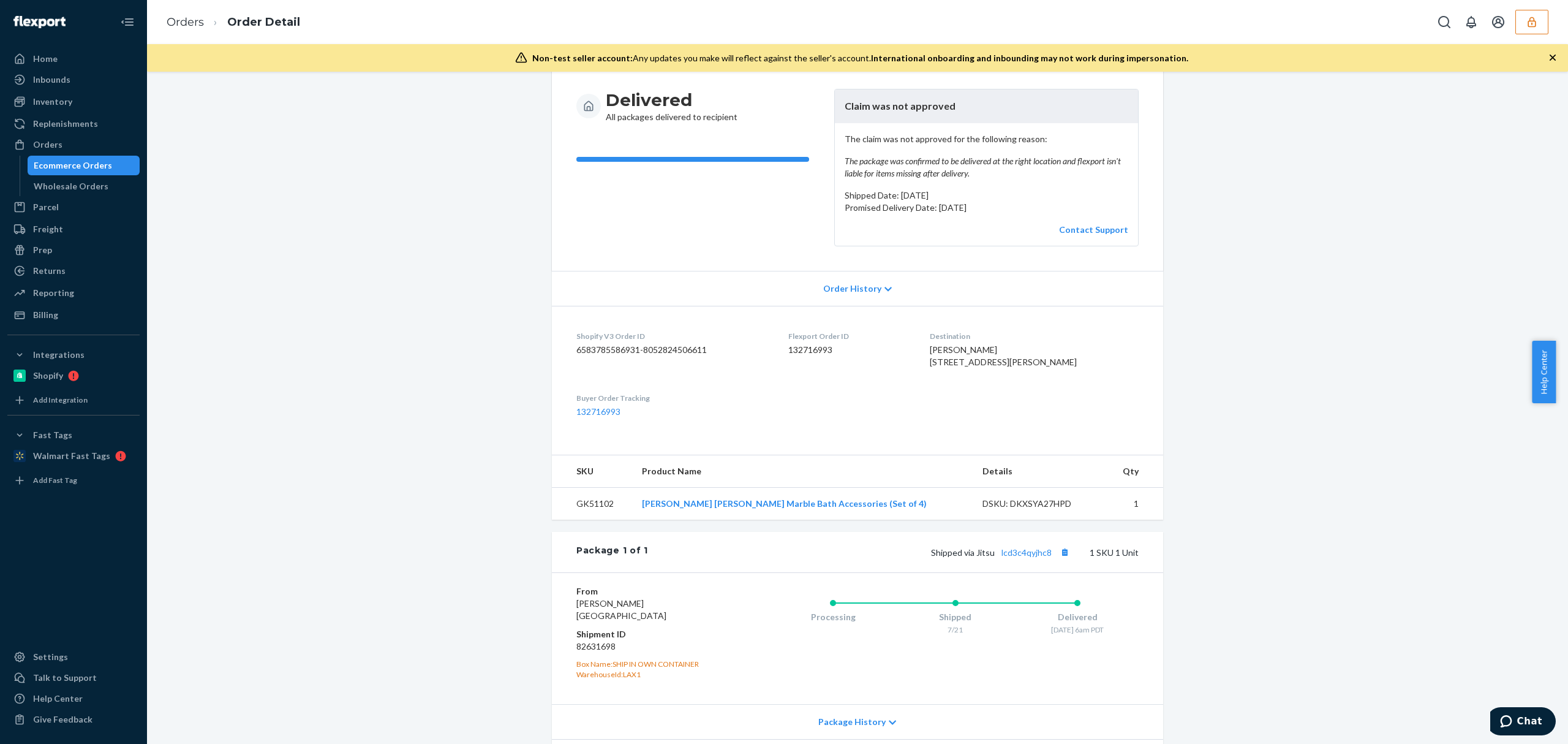
scroll to position [163, 0]
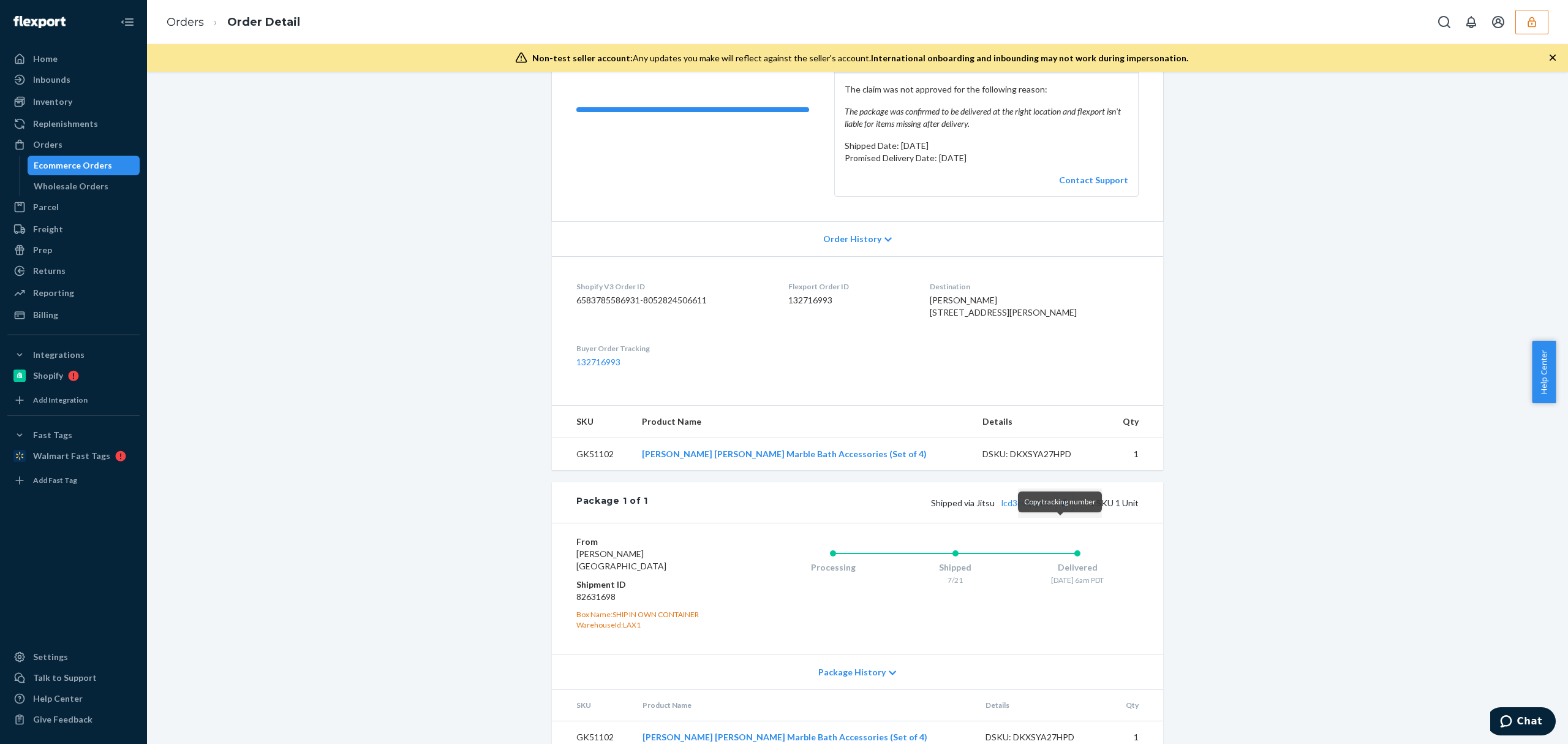
click at [1057, 511] on button "Copy tracking number" at bounding box center [1065, 503] width 16 height 16
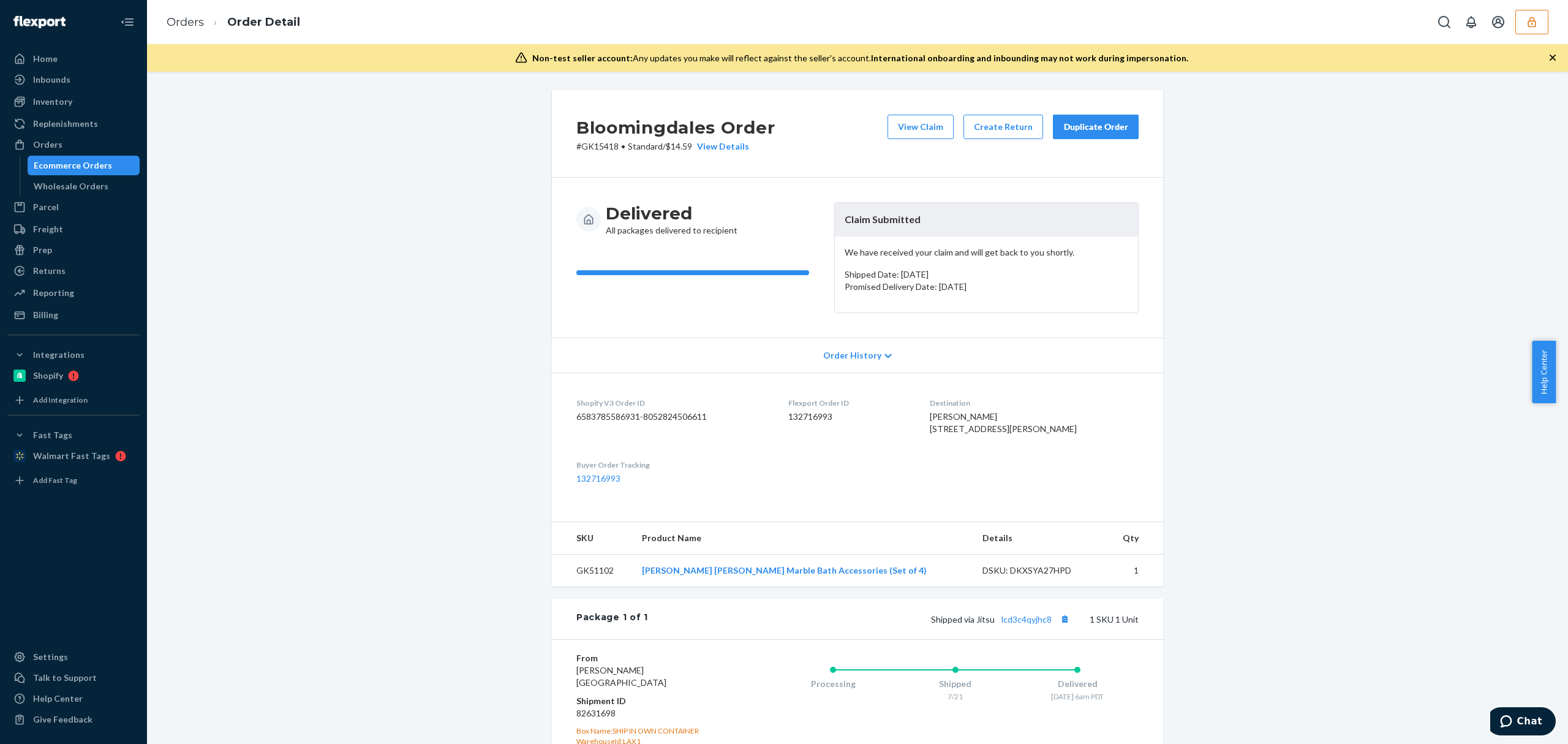
click at [952, 425] on span "[PERSON_NAME] [STREET_ADDRESS][PERSON_NAME]" at bounding box center [1003, 423] width 147 height 22
drag, startPoint x: 944, startPoint y: 427, endPoint x: 1030, endPoint y: 447, distance: 88.3
click at [1030, 447] on dl "Shopify V3 Order ID 6583785586931-8052824506611 Flexport Order ID 132716993 Des…" at bounding box center [857, 441] width 612 height 136
click at [1034, 434] on span "[PERSON_NAME] [STREET_ADDRESS][PERSON_NAME]" at bounding box center [1003, 423] width 147 height 22
drag, startPoint x: 1034, startPoint y: 446, endPoint x: 1150, endPoint y: 105, distance: 360.2
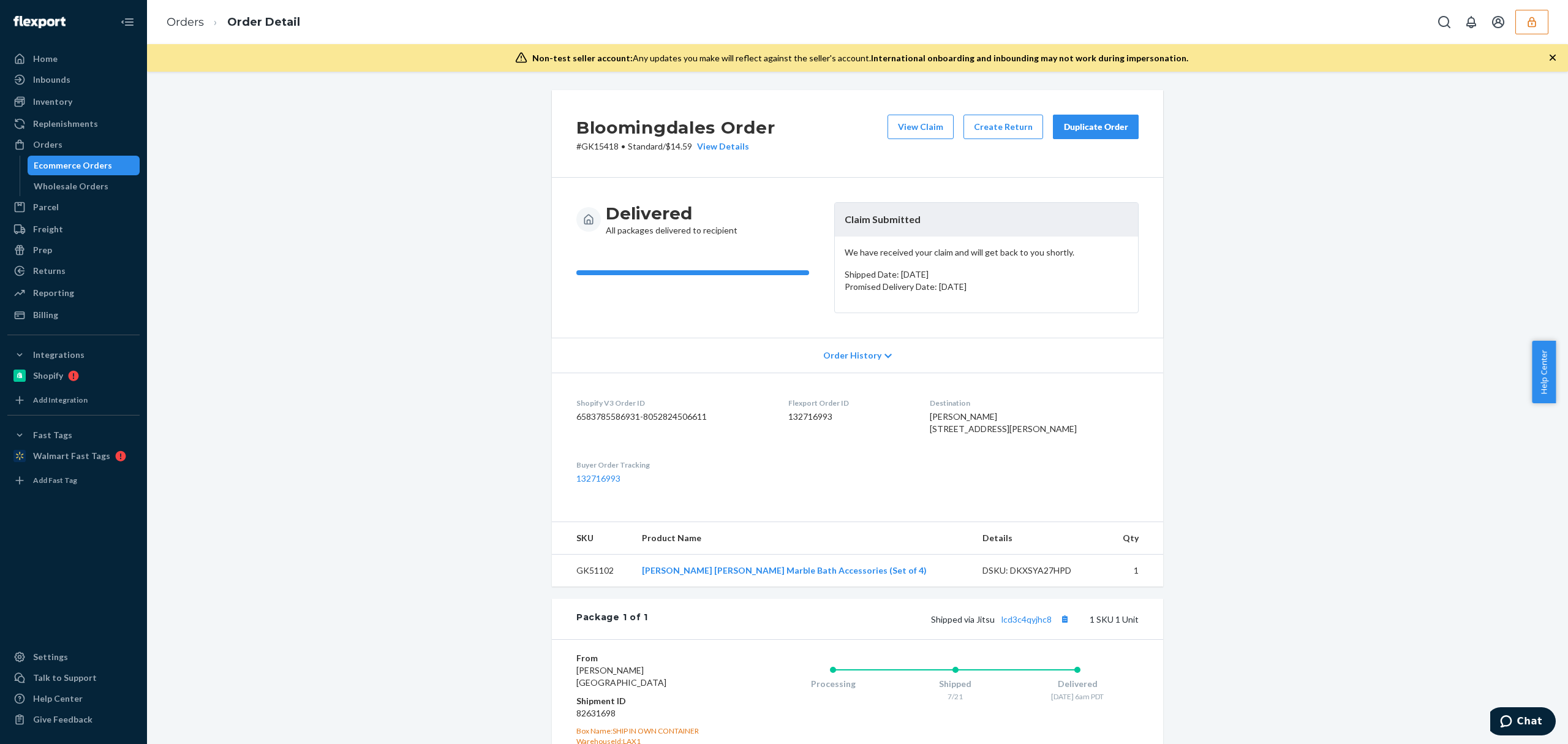
click at [954, 425] on span "[PERSON_NAME] [STREET_ADDRESS][PERSON_NAME]" at bounding box center [1003, 423] width 147 height 22
copy span "[STREET_ADDRESS][PERSON_NAME]-"
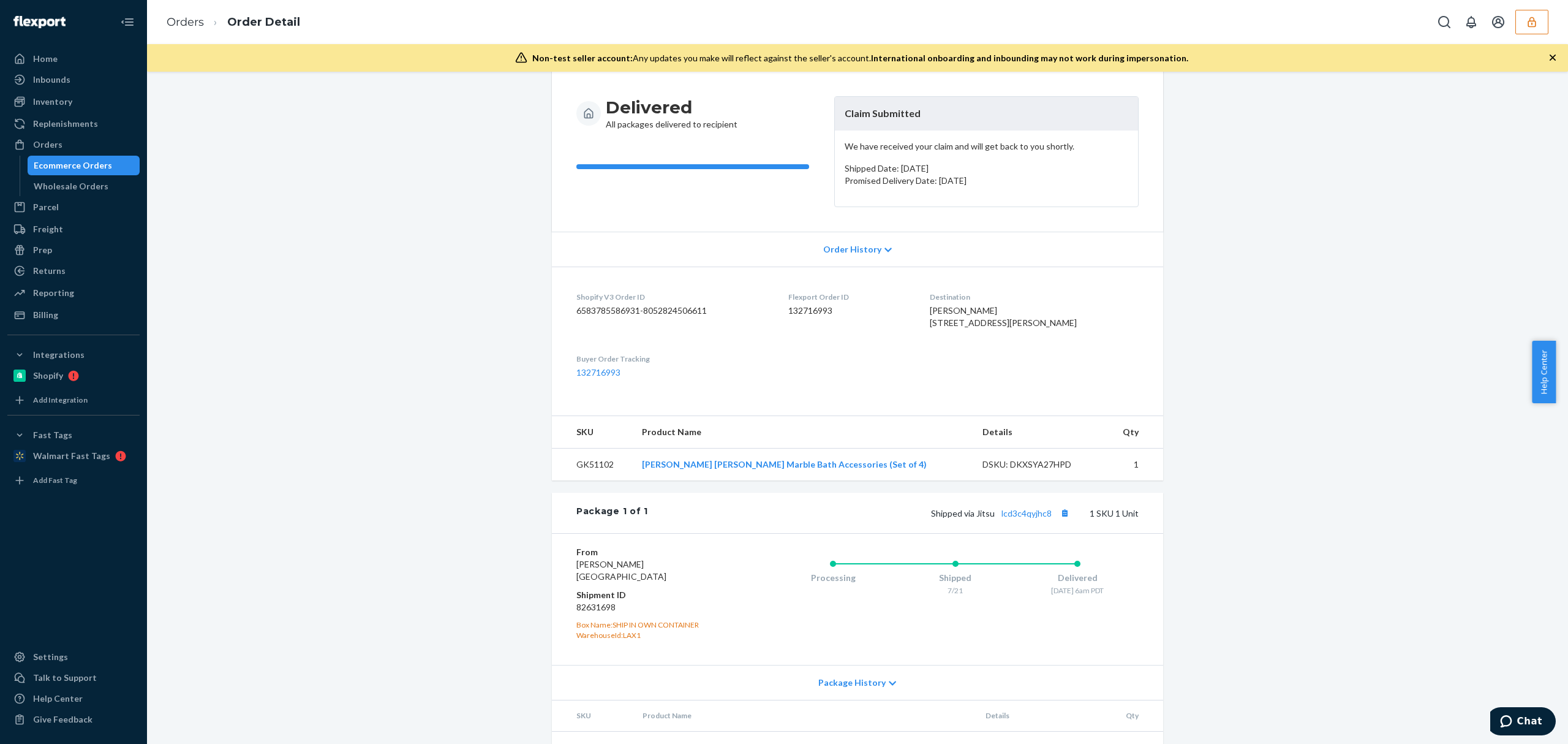
scroll to position [167, 0]
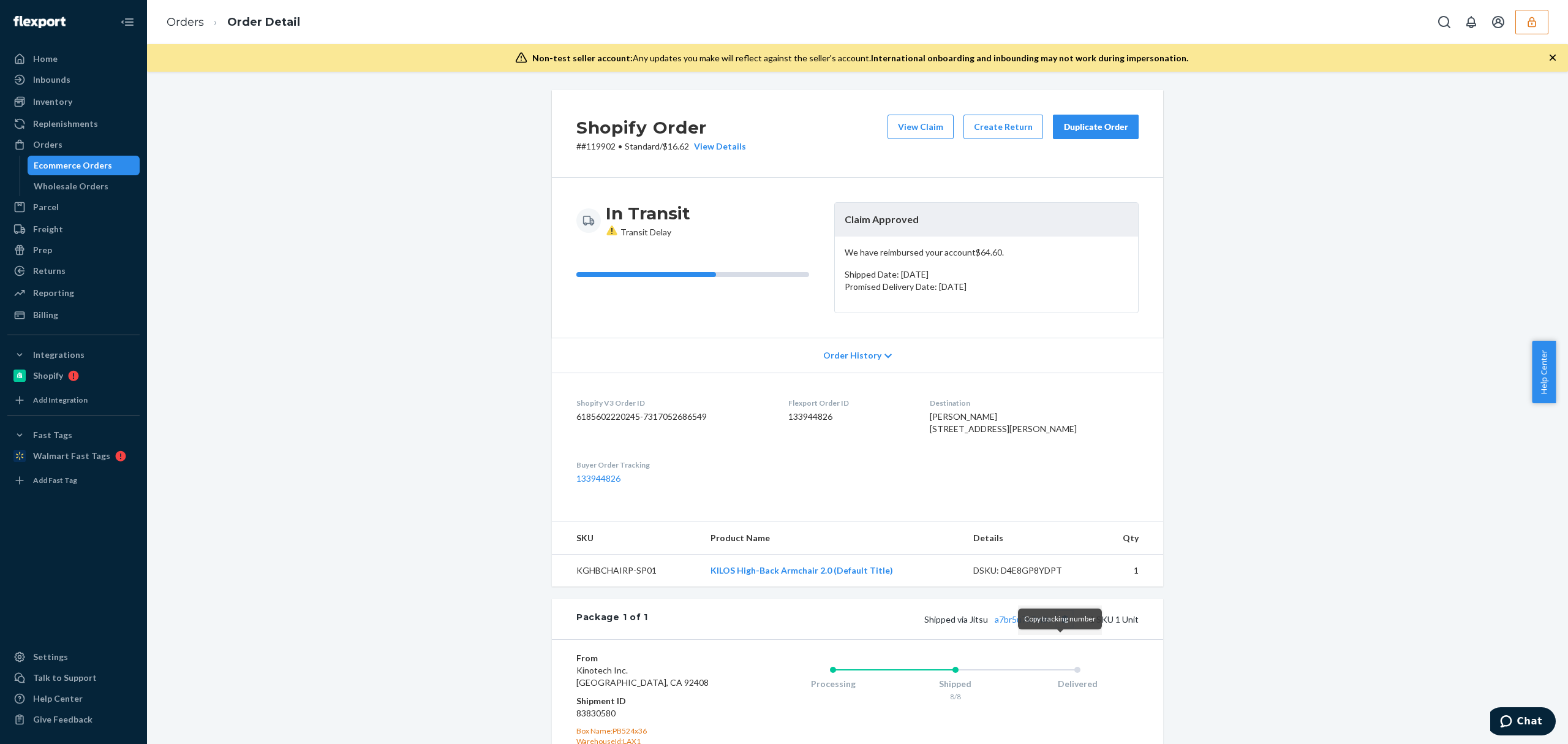
click at [1064, 627] on button "Copy tracking number" at bounding box center [1065, 619] width 16 height 16
